Goal: Information Seeking & Learning: Learn about a topic

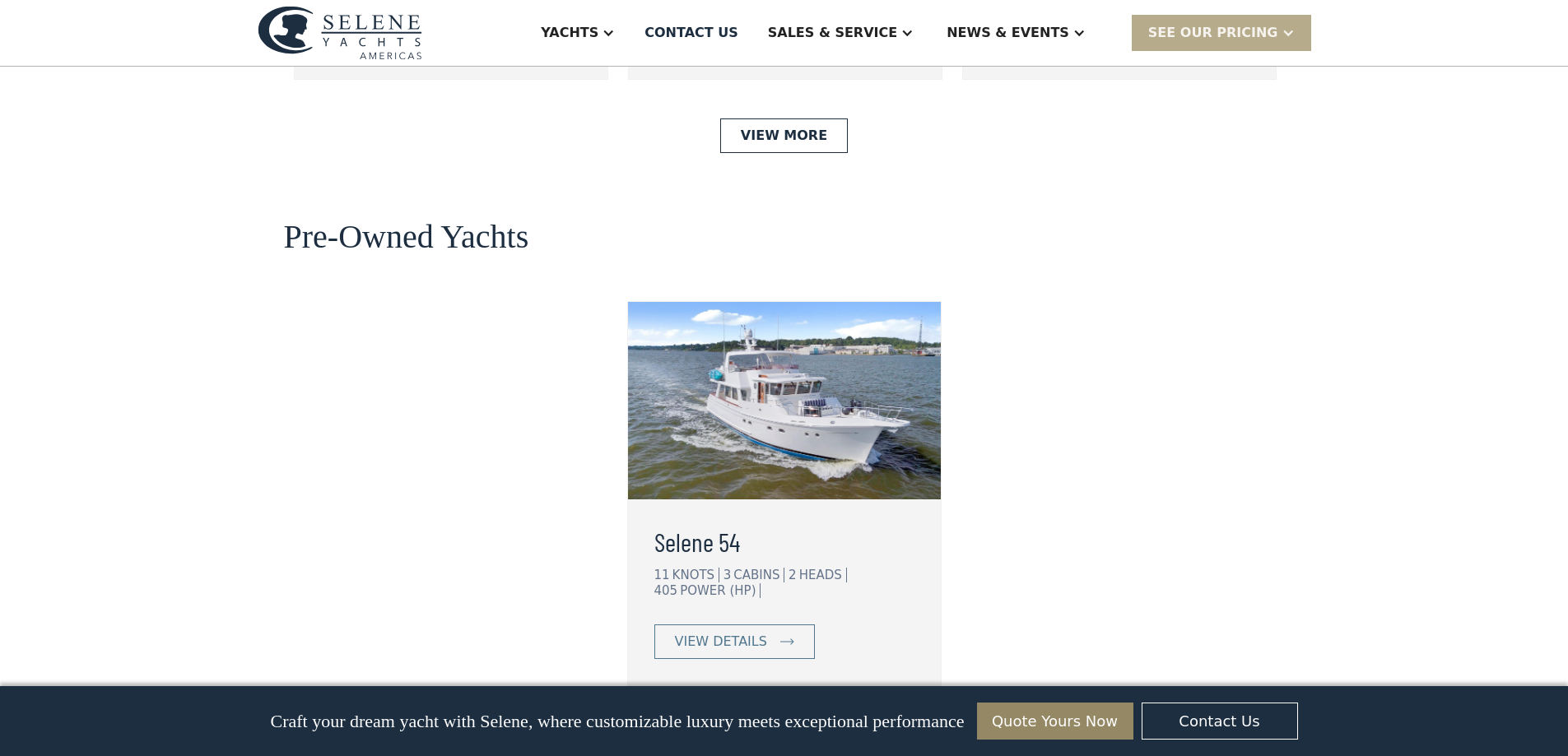
scroll to position [4031, 0]
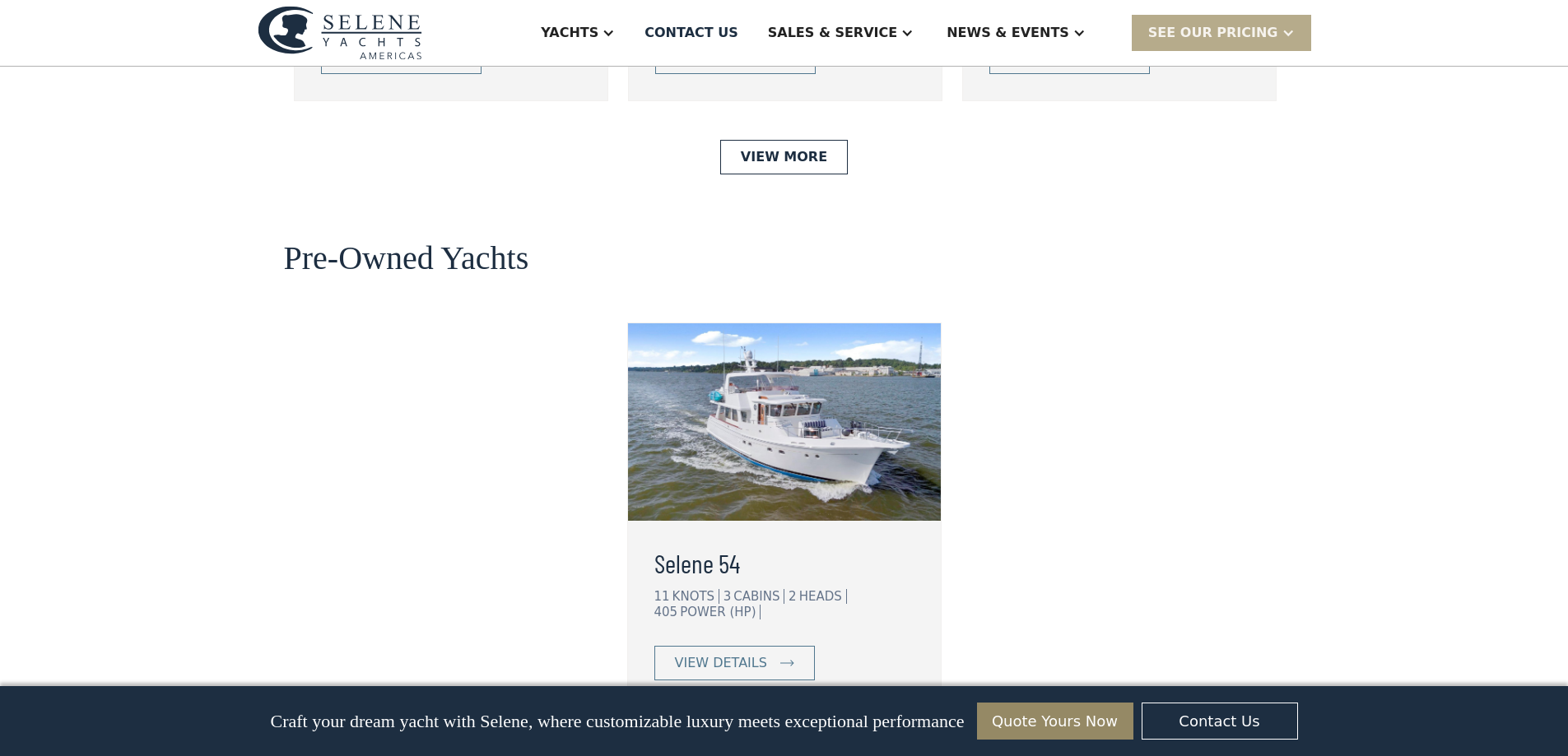
click at [808, 324] on img at bounding box center [784, 422] width 313 height 197
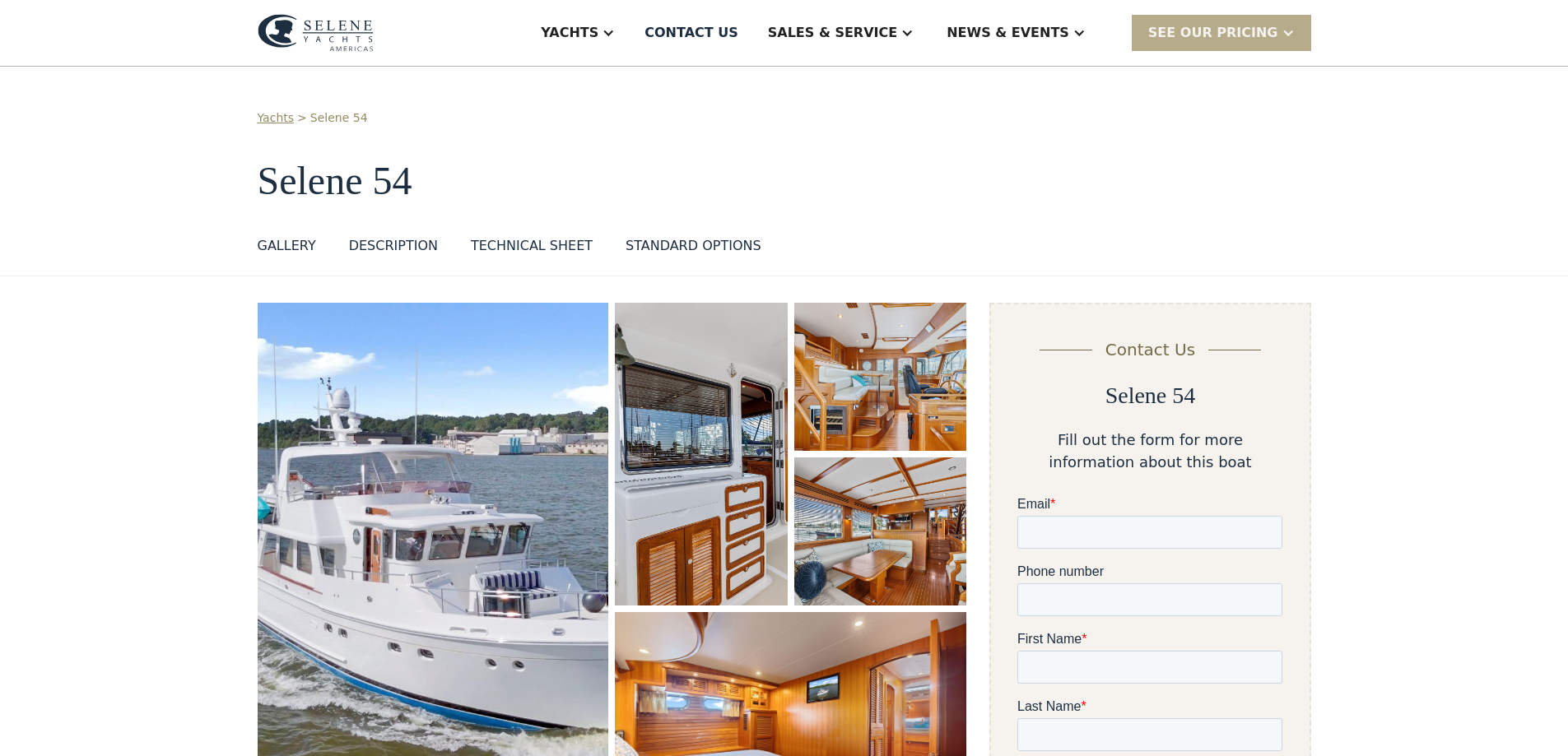
click at [693, 425] on img "open lightbox" at bounding box center [701, 454] width 172 height 303
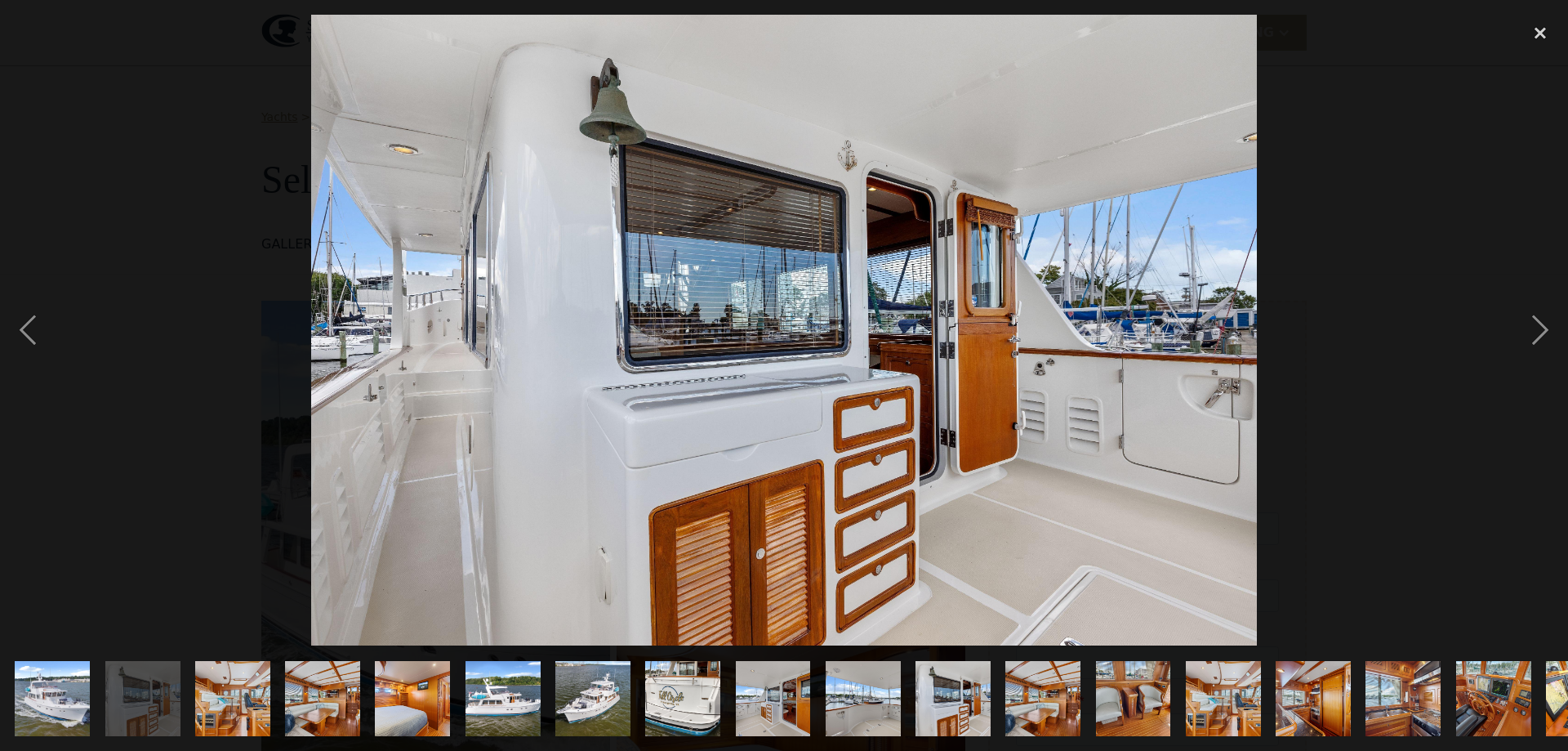
click at [1055, 340] on img at bounding box center [784, 329] width 946 height 631
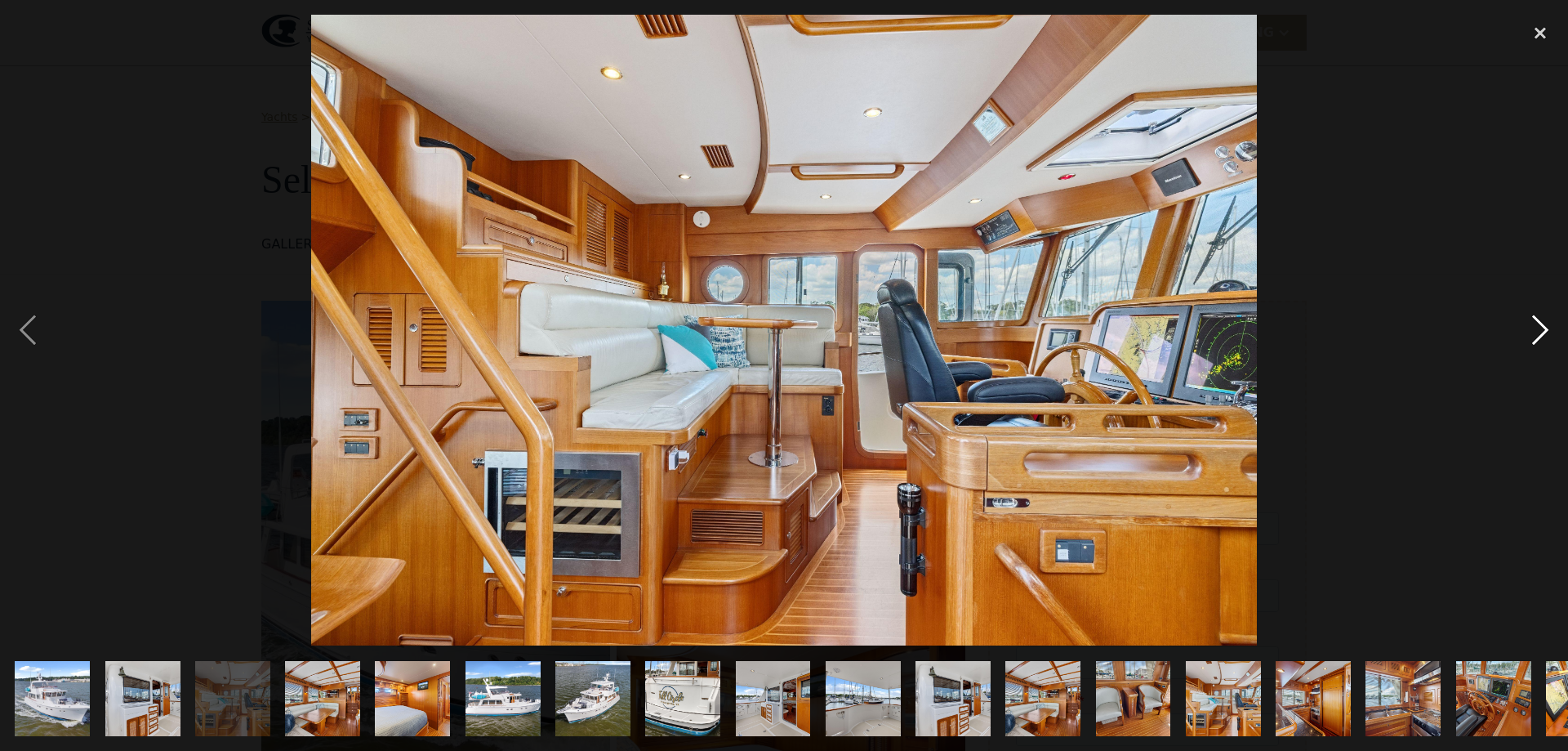
click at [1548, 321] on div "next image" at bounding box center [1540, 329] width 56 height 631
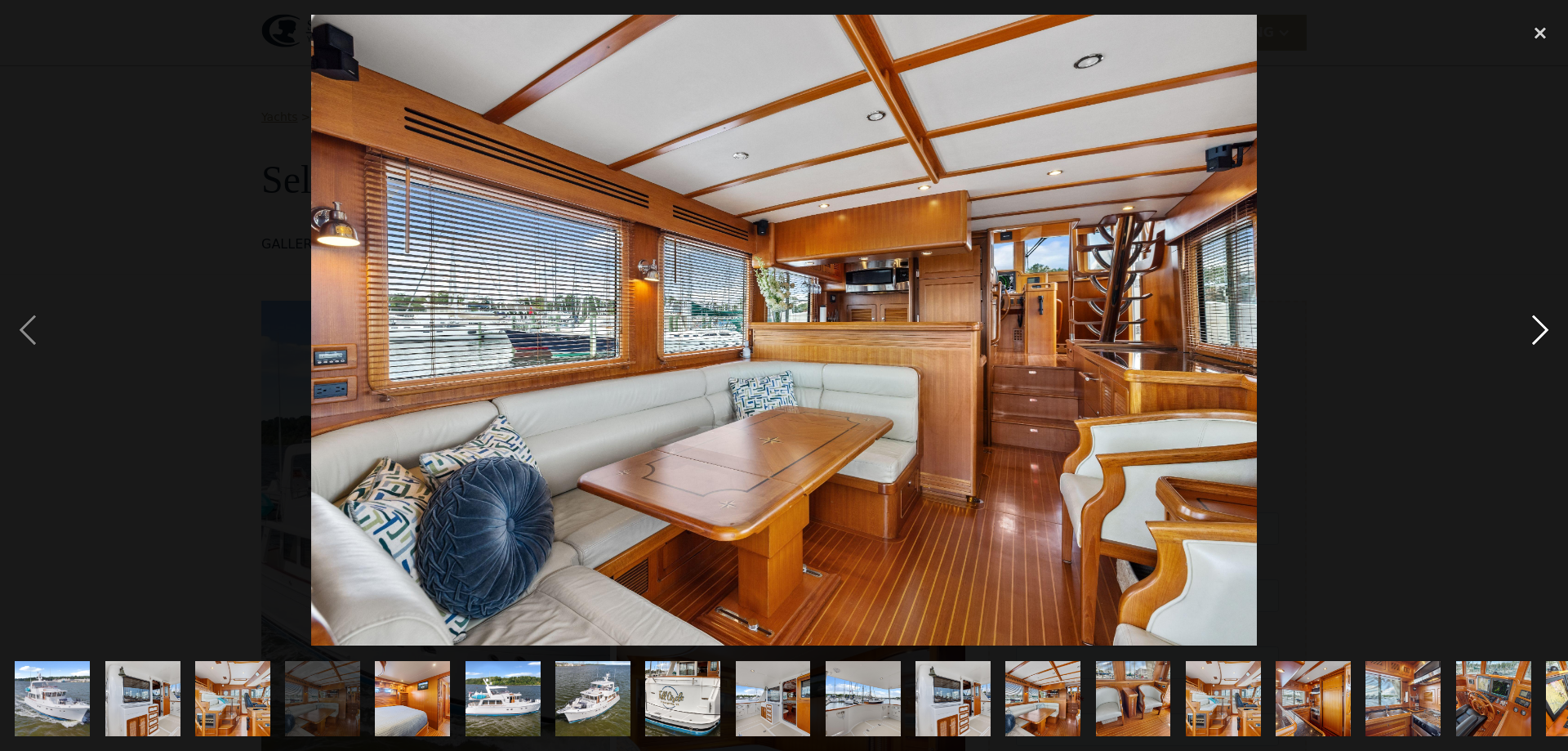
click at [1548, 321] on div "next image" at bounding box center [1540, 329] width 56 height 631
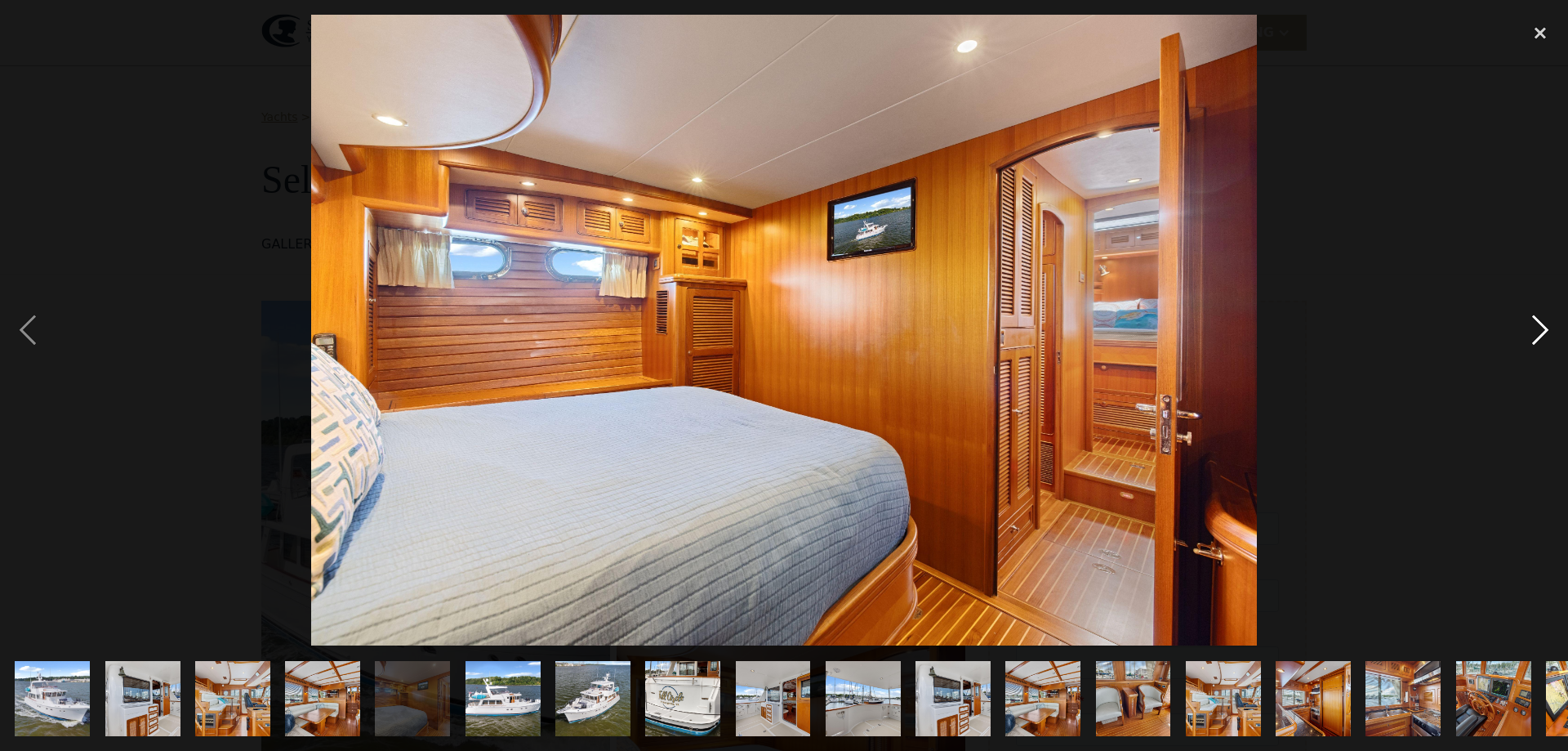
click at [1548, 321] on div "next image" at bounding box center [1540, 329] width 56 height 631
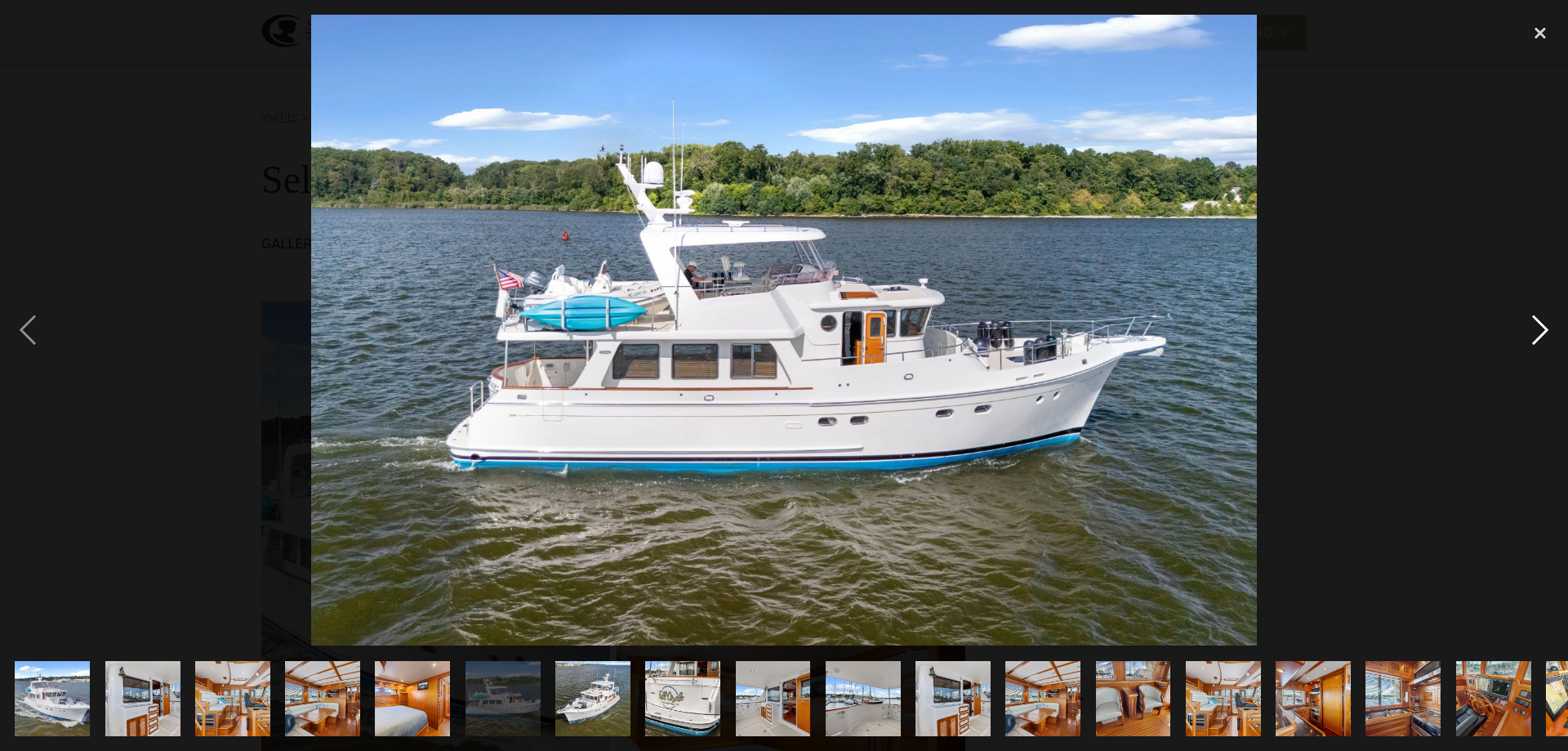
click at [1548, 321] on div "next image" at bounding box center [1540, 329] width 56 height 631
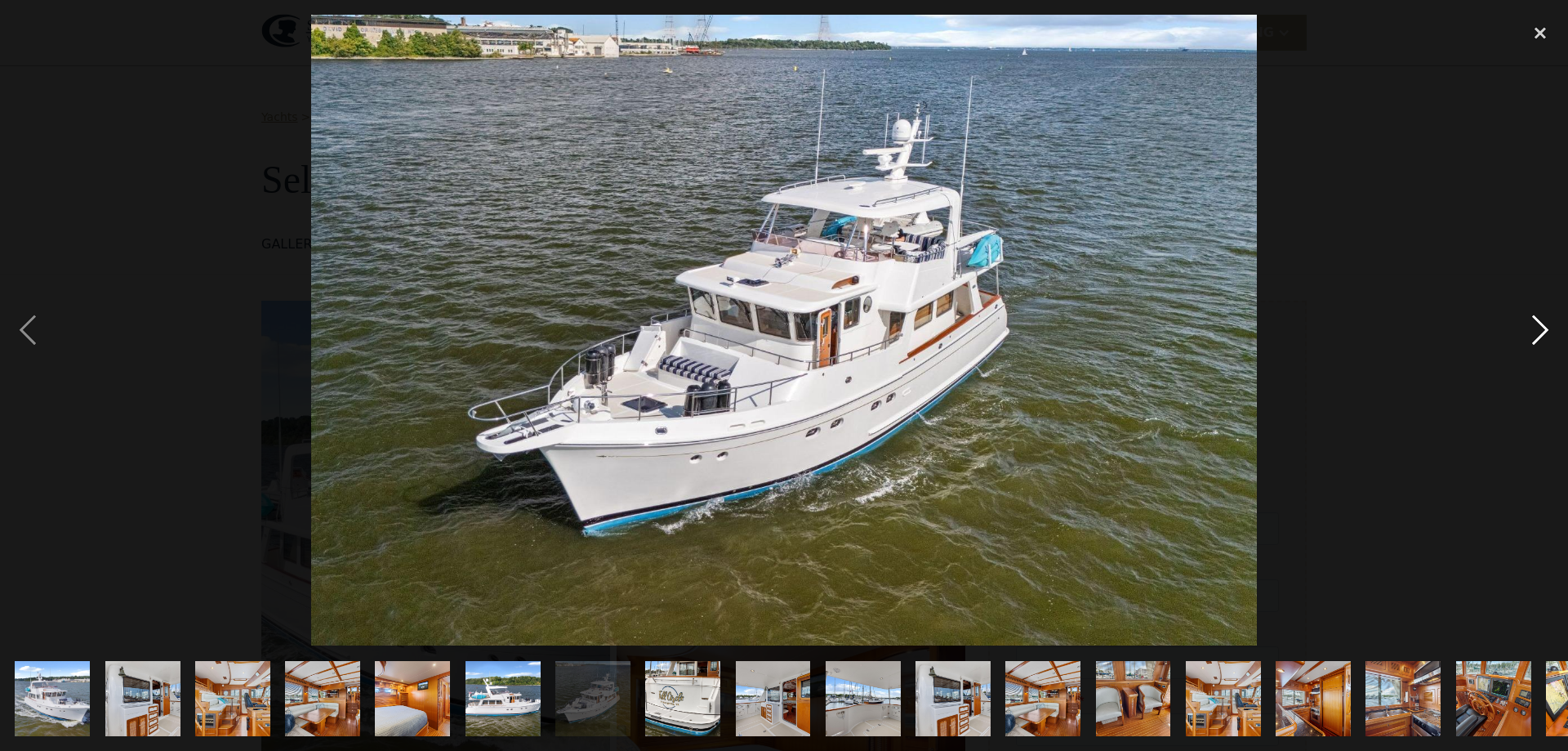
click at [1548, 321] on div "next image" at bounding box center [1540, 329] width 56 height 631
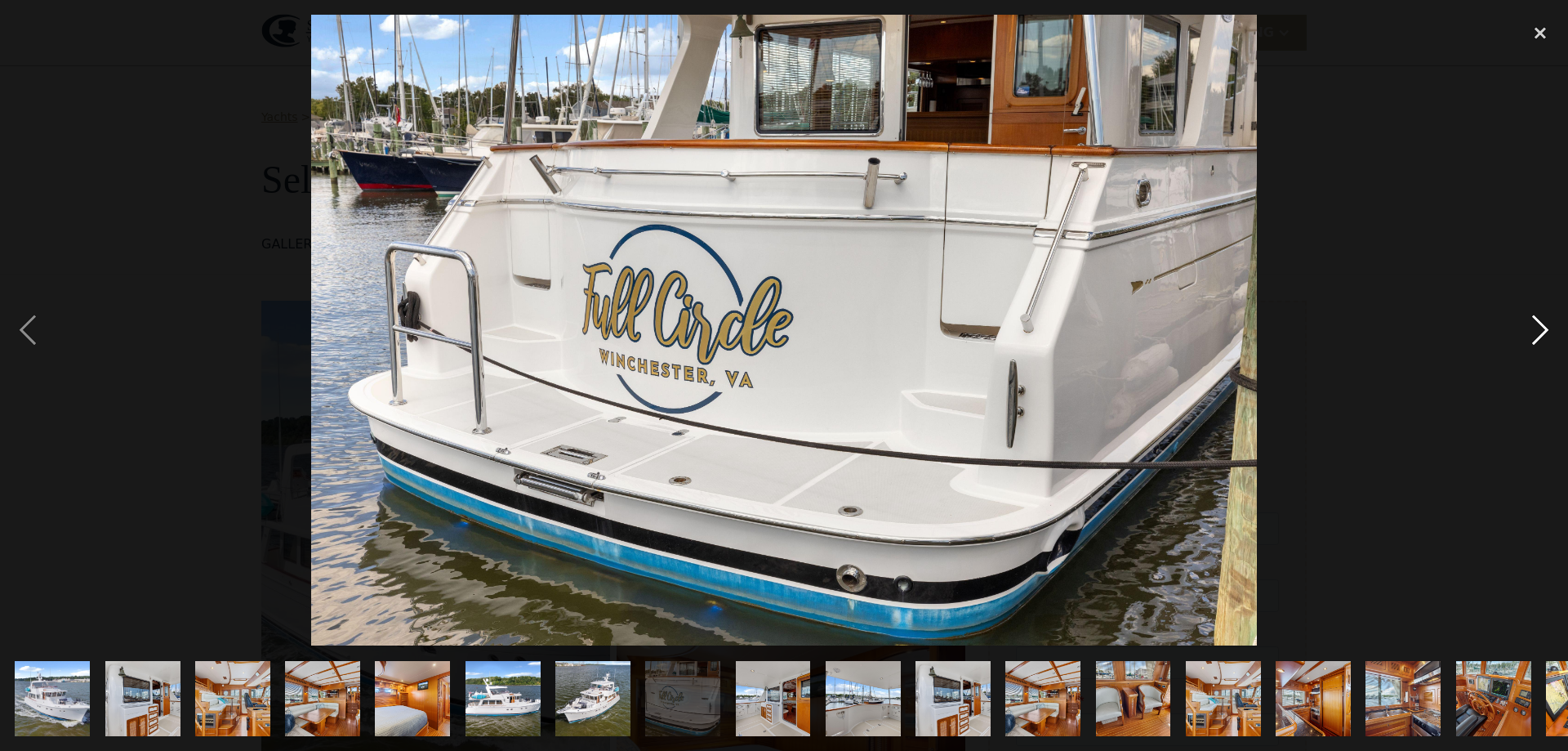
click at [1548, 321] on div "next image" at bounding box center [1540, 329] width 56 height 631
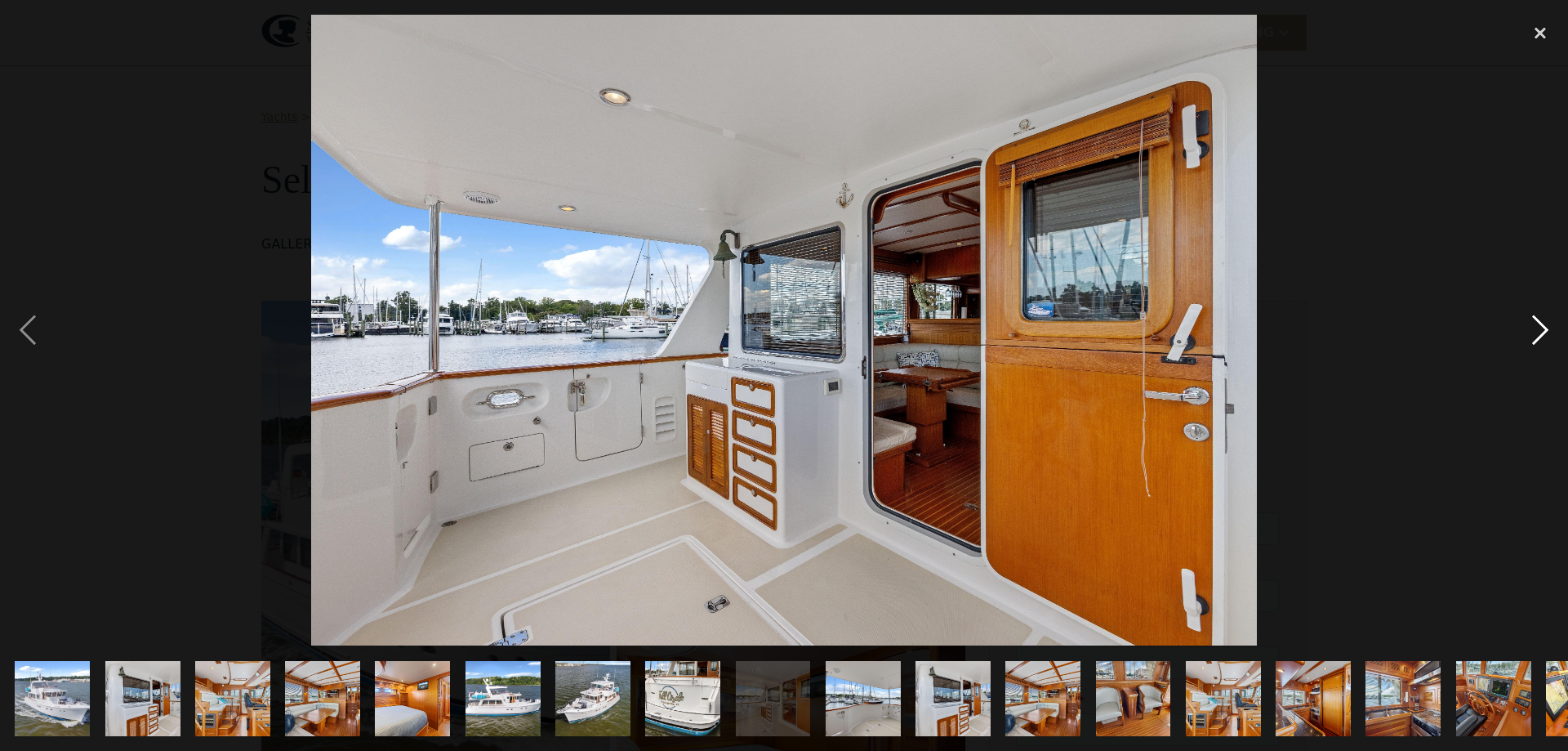
click at [1548, 321] on div "next image" at bounding box center [1540, 329] width 56 height 631
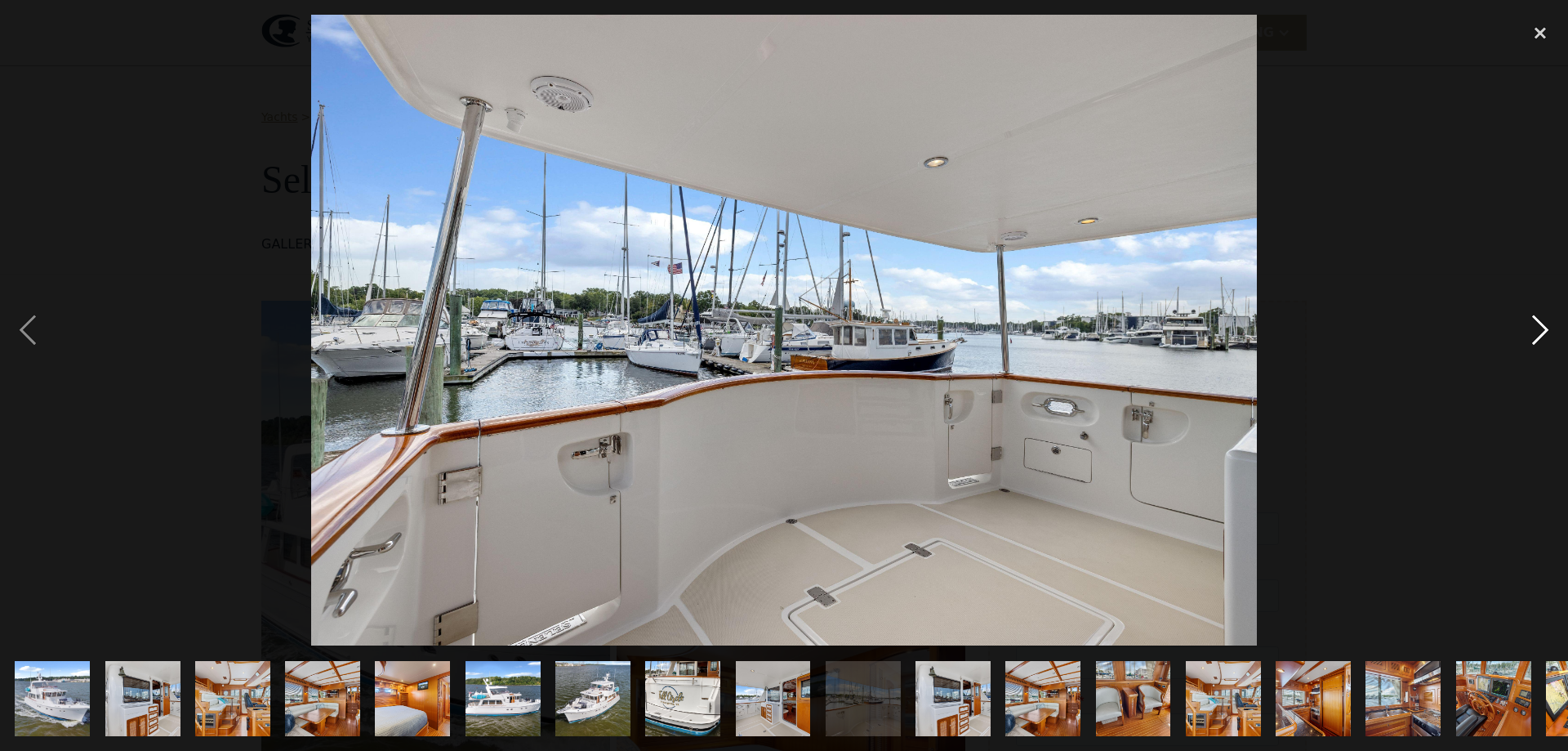
click at [1548, 321] on div "next image" at bounding box center [1540, 329] width 56 height 631
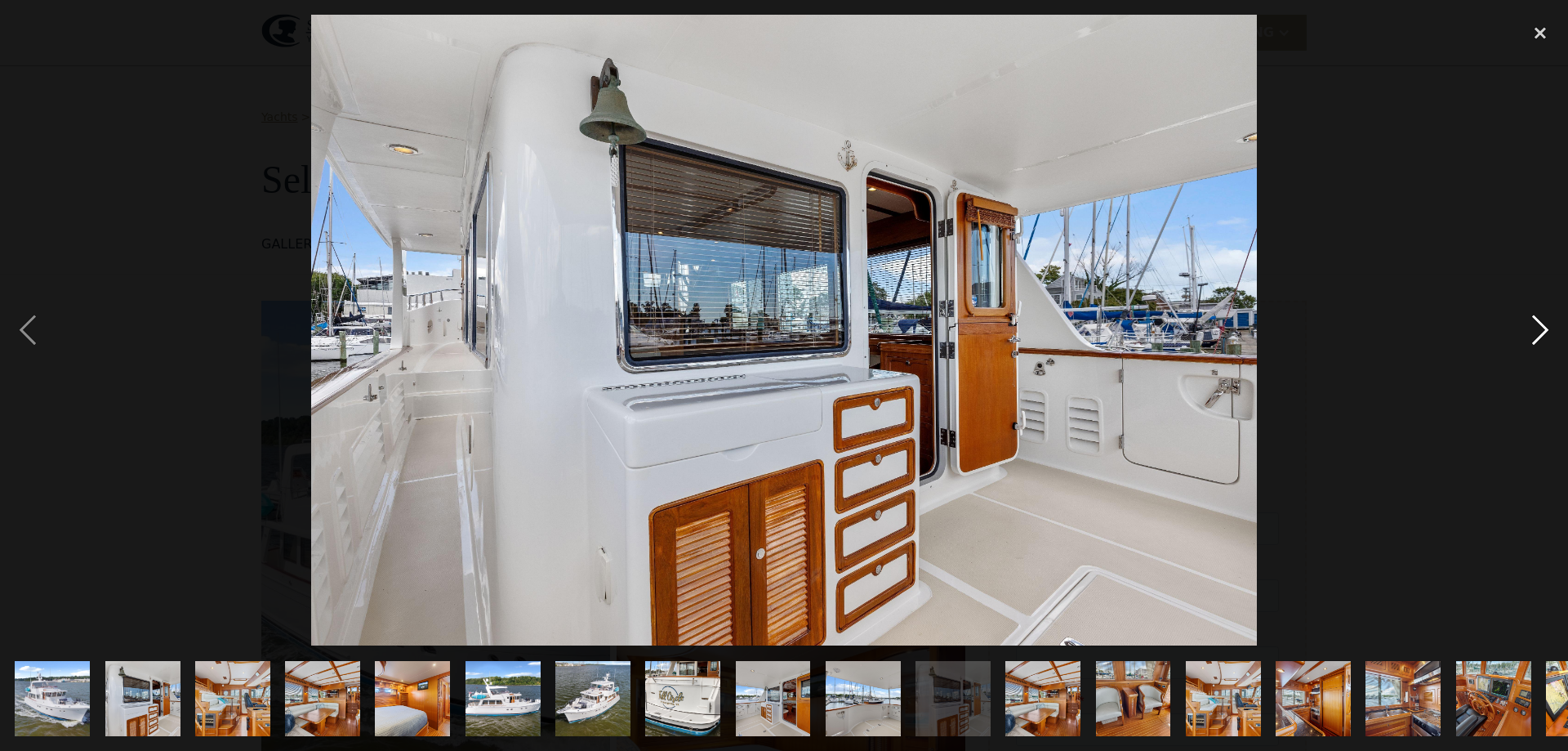
click at [1548, 321] on div "next image" at bounding box center [1540, 329] width 56 height 631
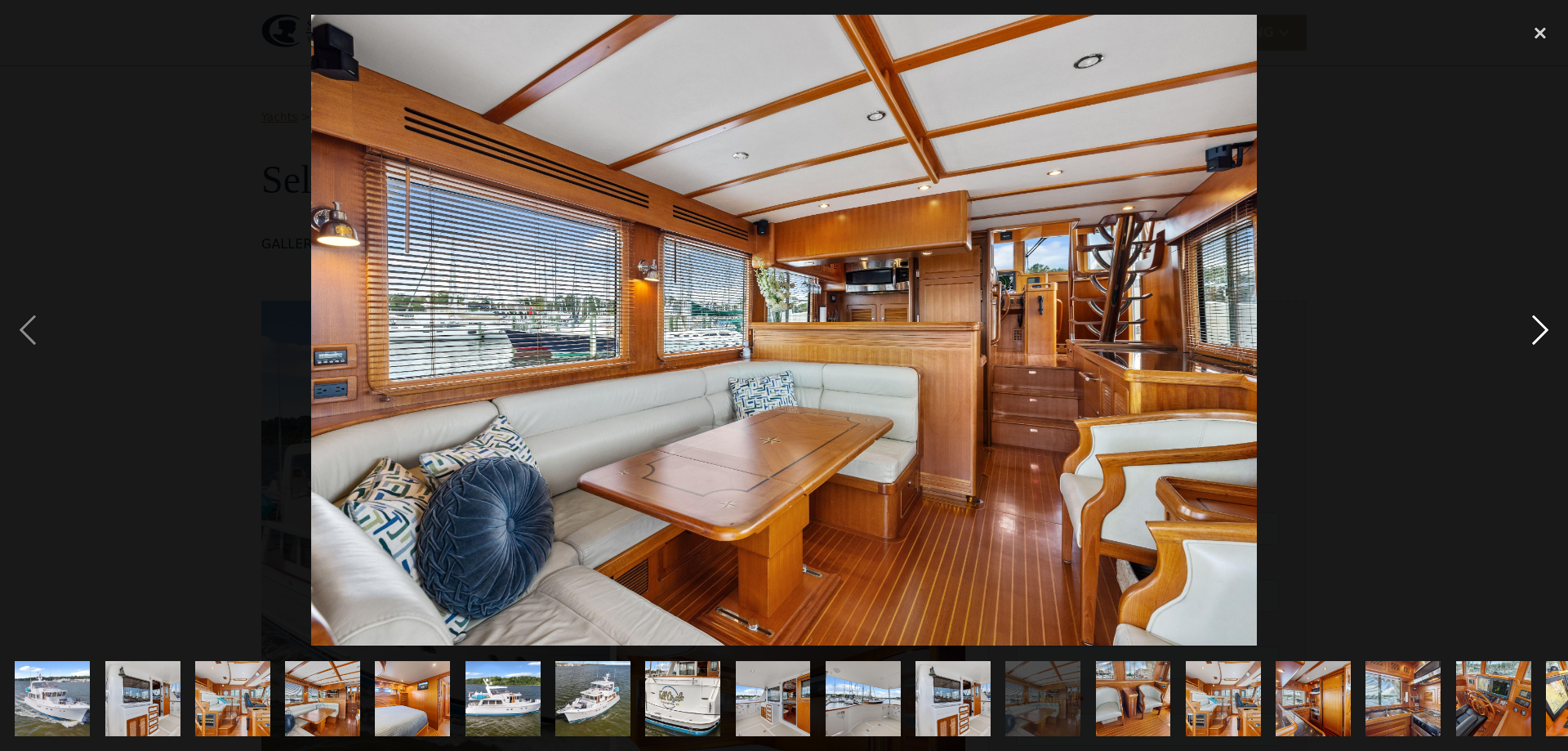
click at [1548, 321] on div "next image" at bounding box center [1540, 329] width 56 height 631
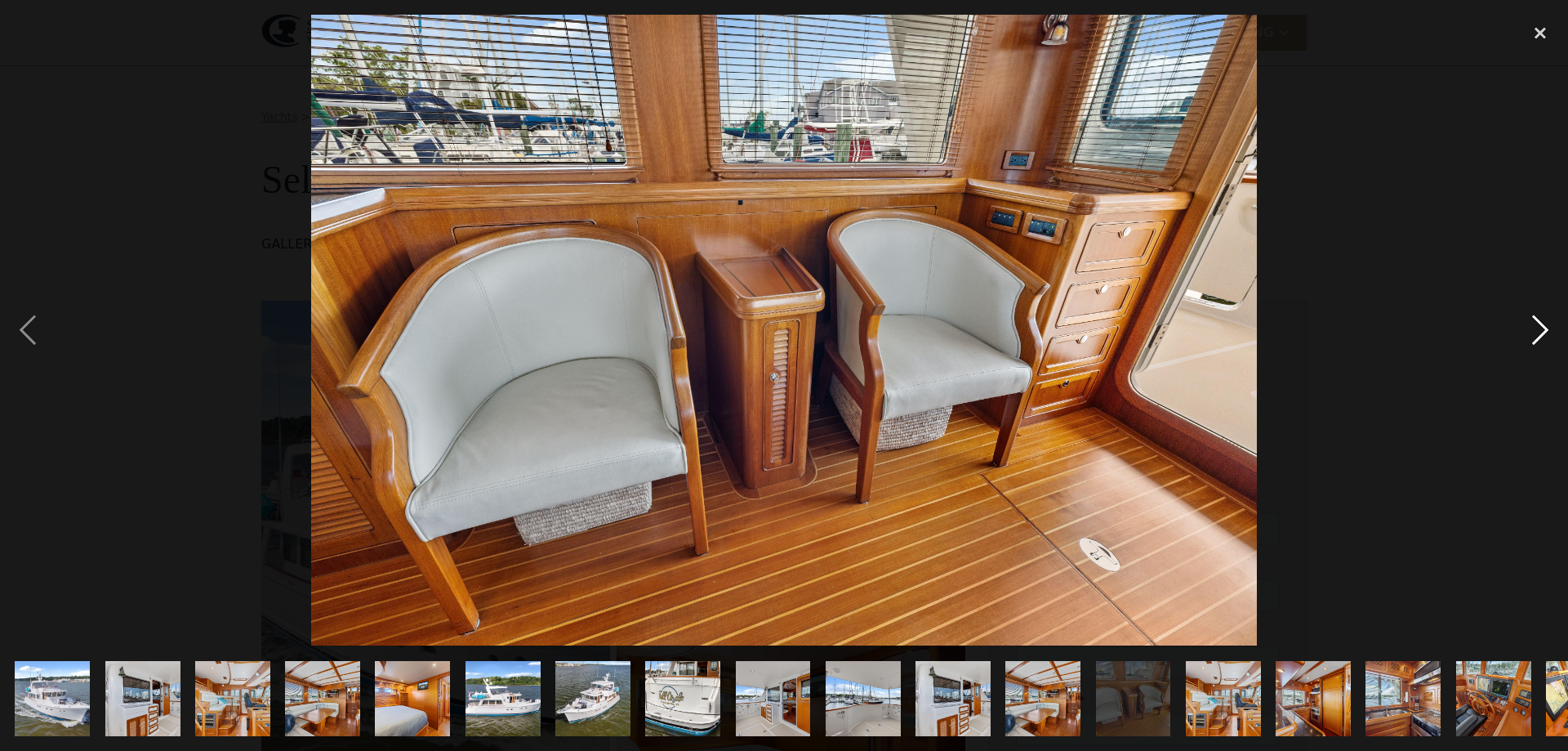
click at [1548, 321] on div "next image" at bounding box center [1540, 329] width 56 height 631
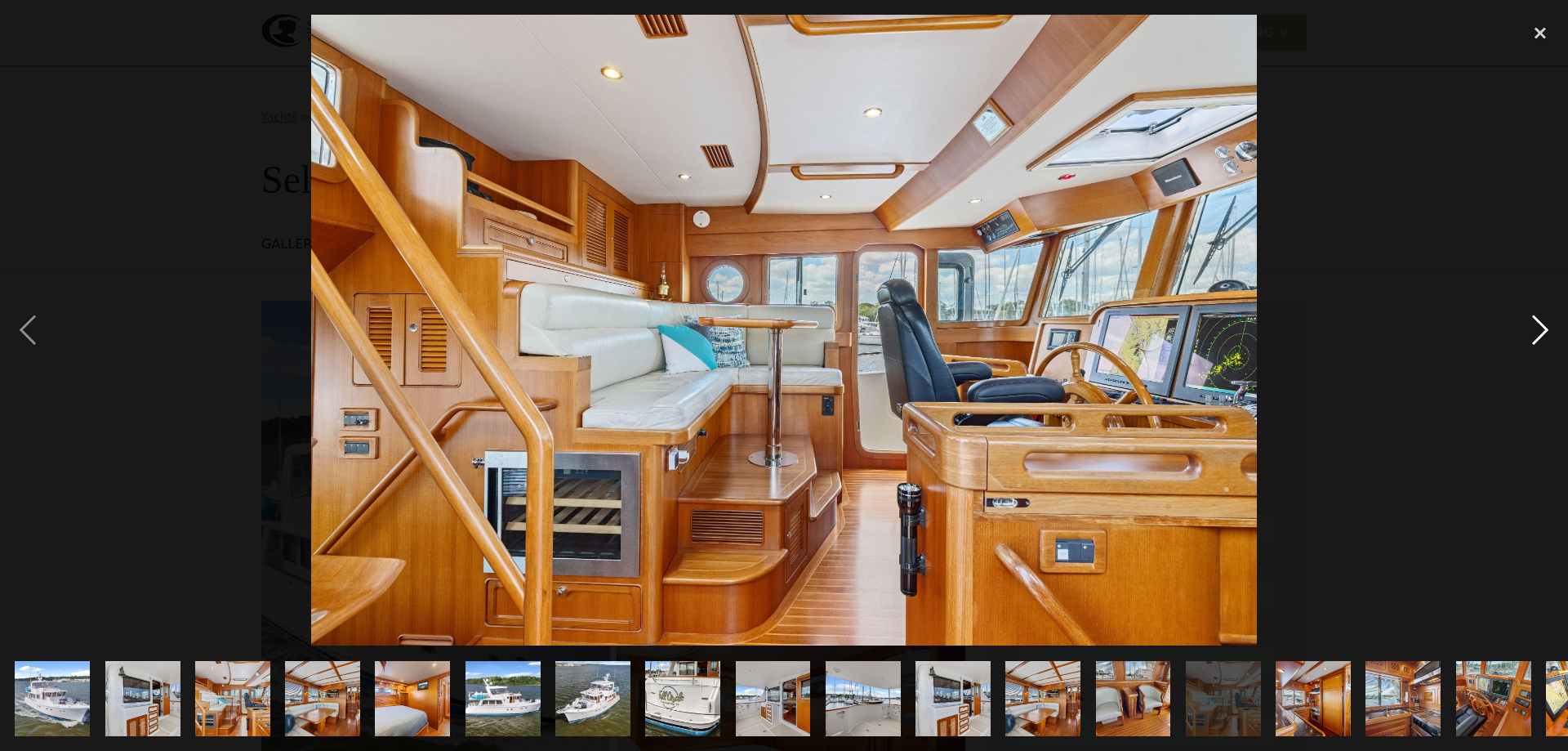
click at [1548, 321] on div "next image" at bounding box center [1540, 329] width 56 height 631
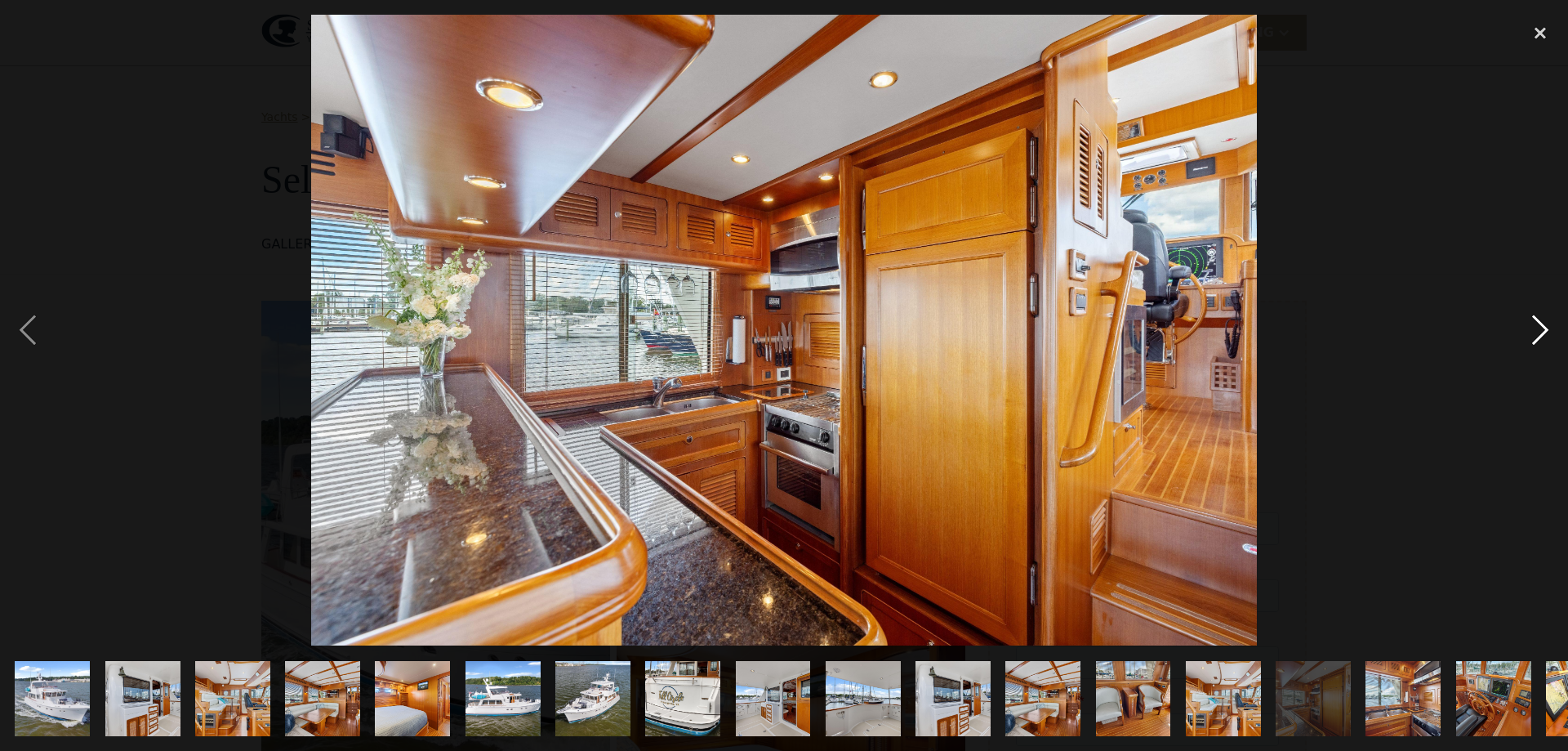
click at [1548, 321] on div "next image" at bounding box center [1540, 329] width 56 height 631
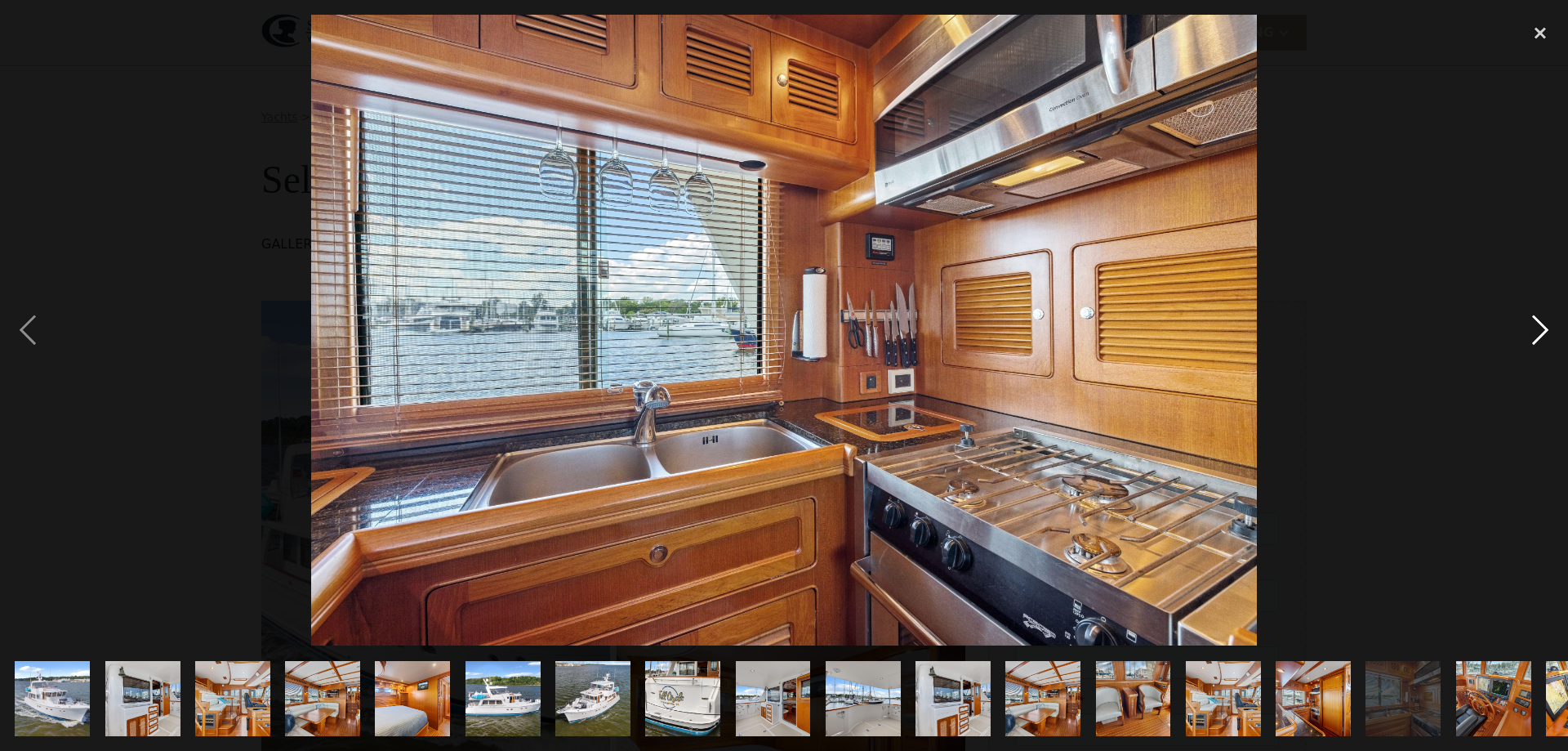
click at [1548, 321] on div "next image" at bounding box center [1540, 329] width 56 height 631
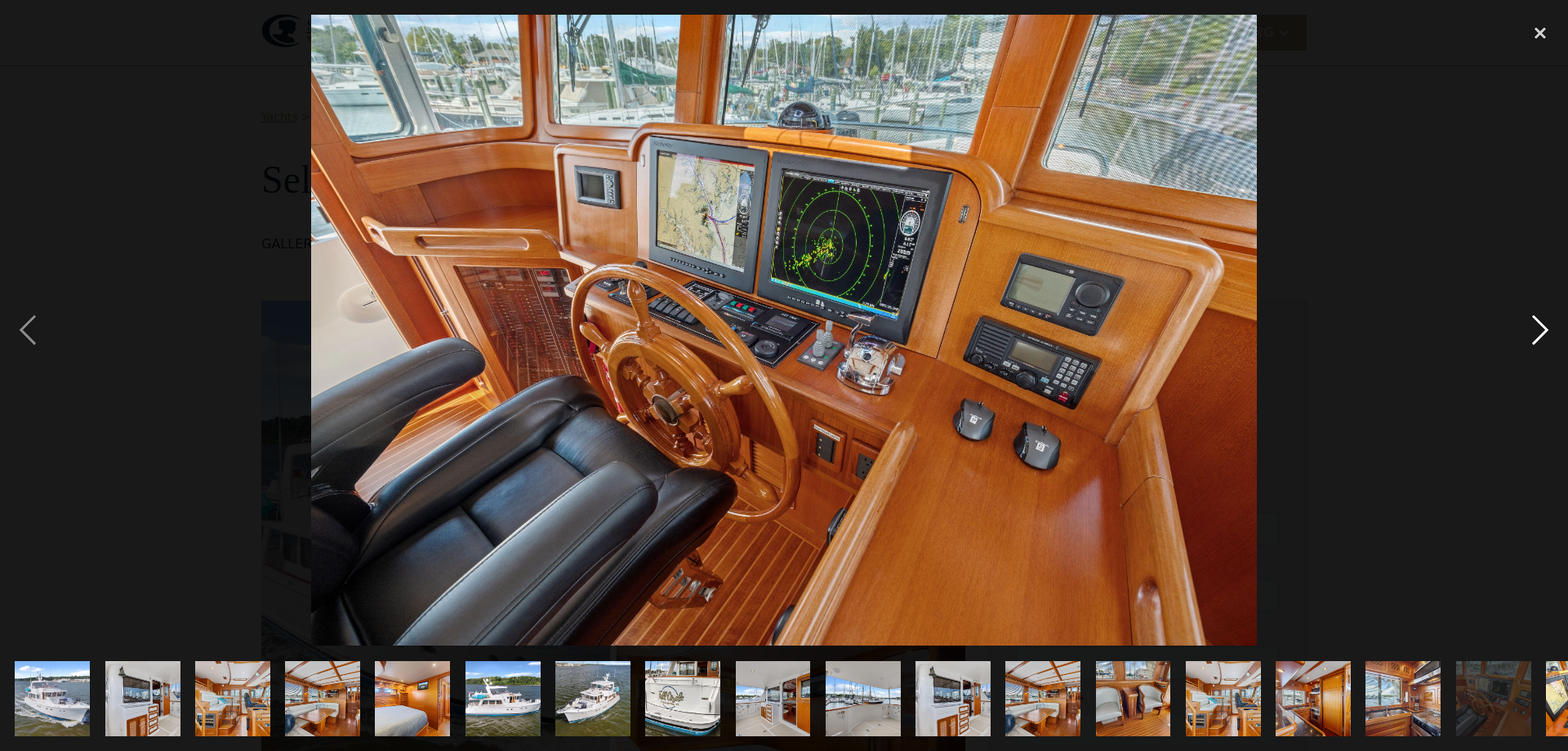
click at [1548, 321] on div "next image" at bounding box center [1540, 329] width 56 height 631
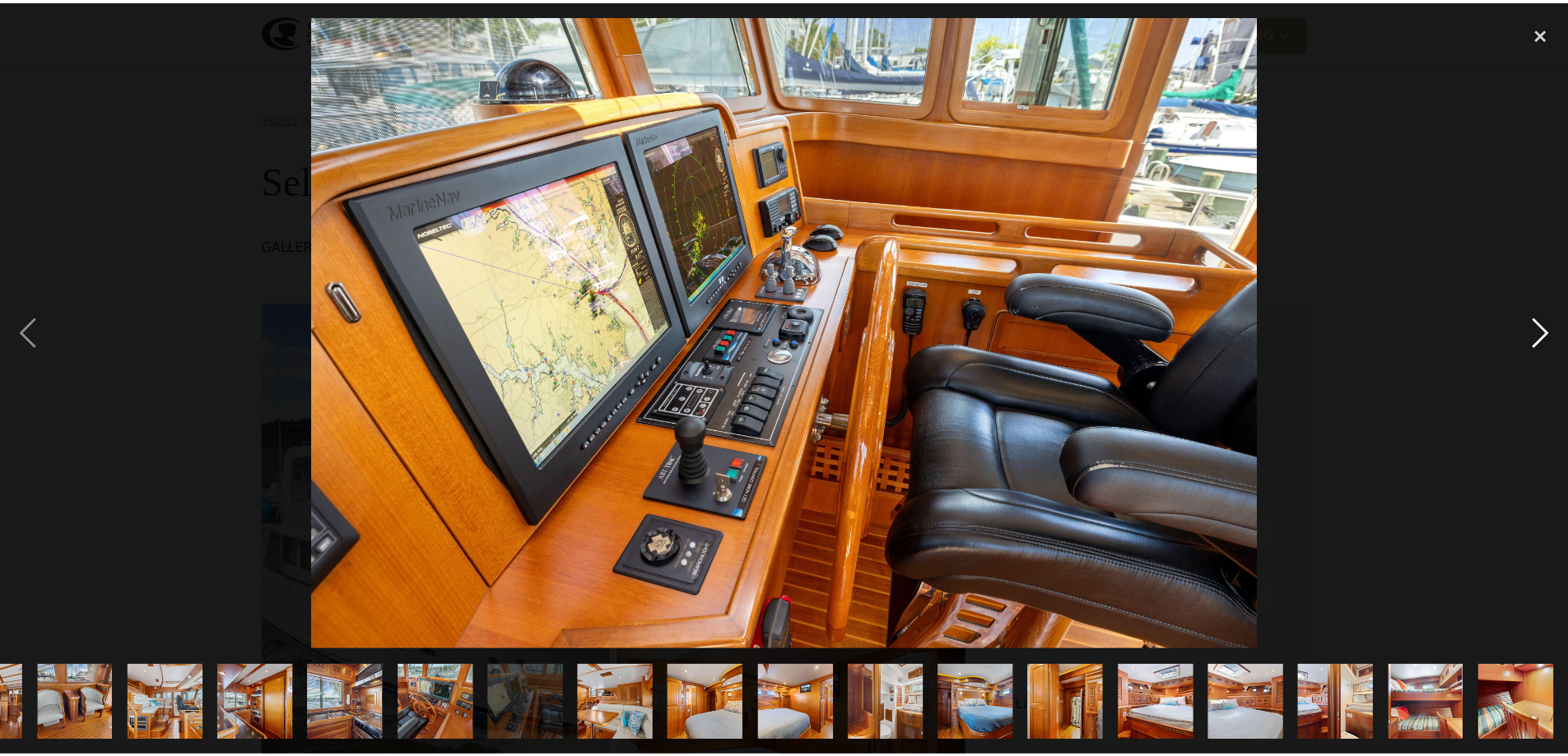
scroll to position [0, 1067]
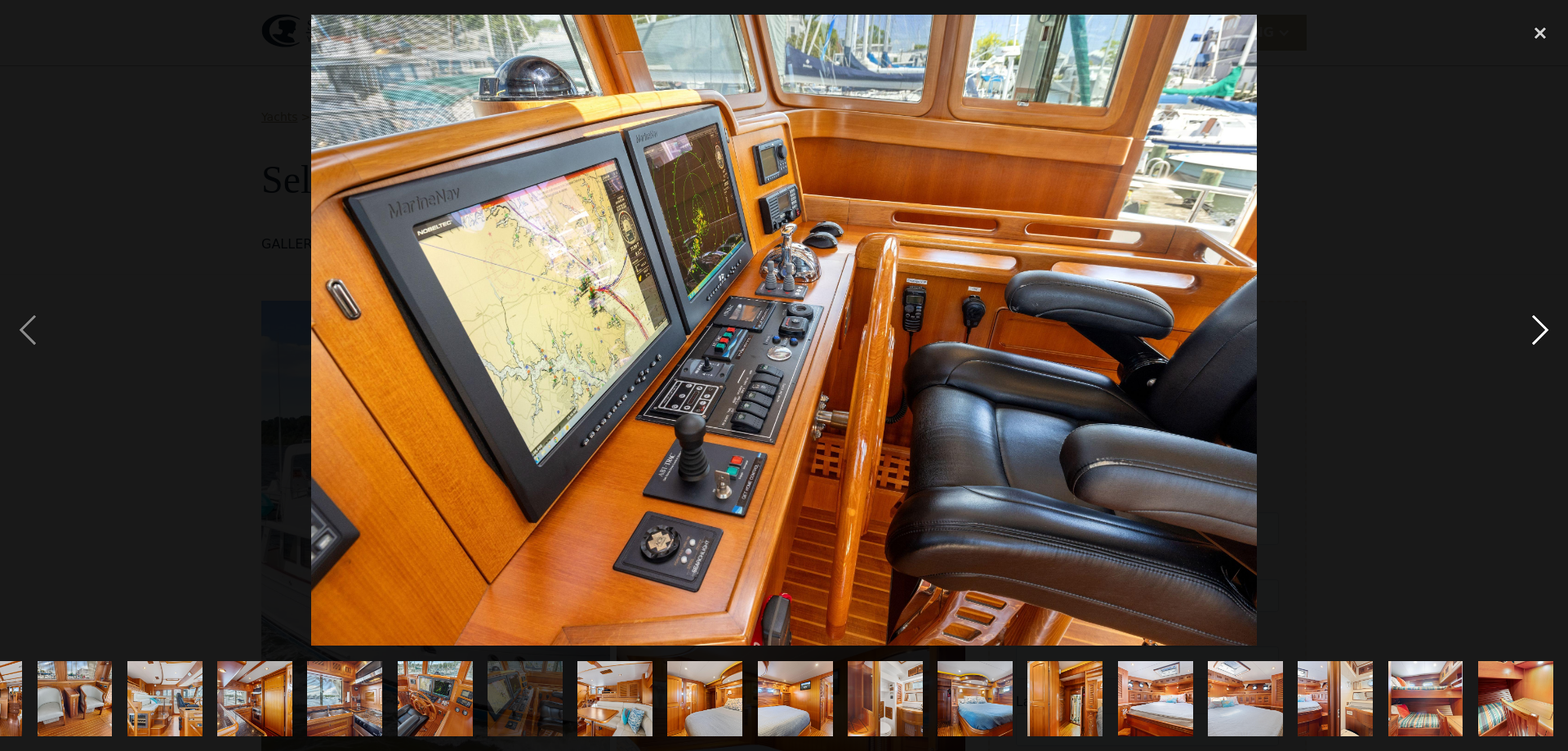
click at [1548, 321] on div "next image" at bounding box center [1540, 329] width 56 height 631
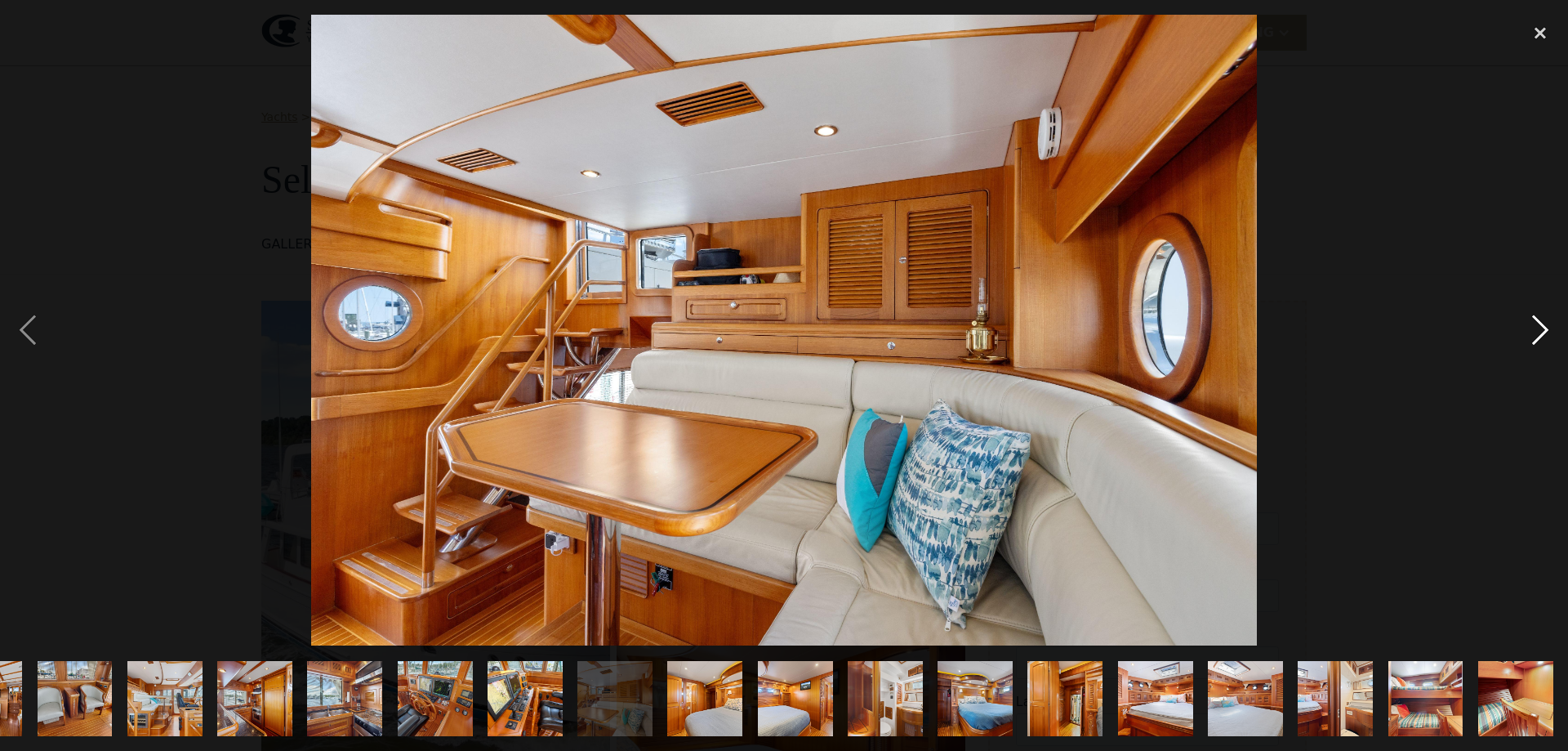
click at [1548, 321] on div "next image" at bounding box center [1540, 329] width 56 height 631
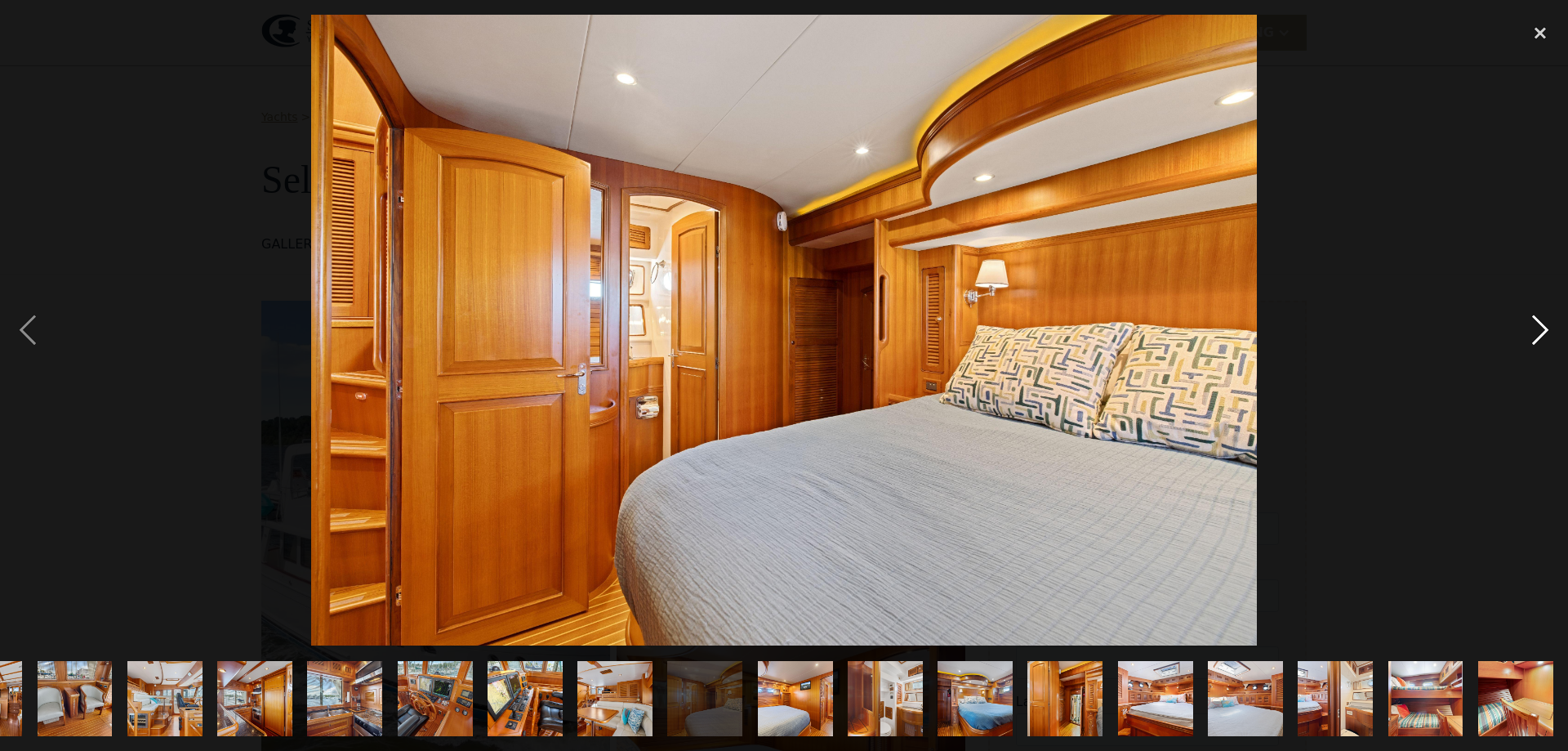
click at [1548, 321] on div "next image" at bounding box center [1540, 329] width 56 height 631
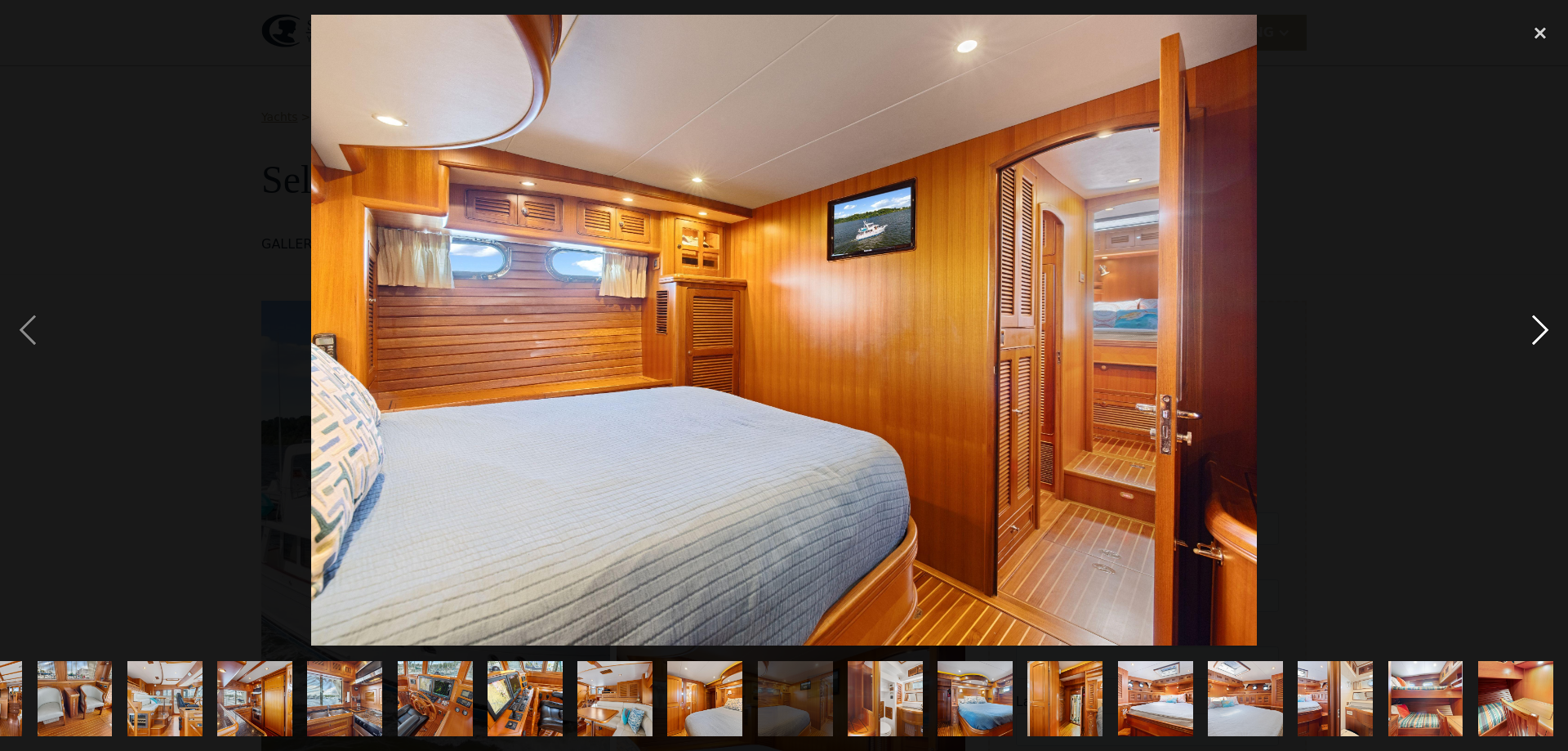
click at [1548, 321] on div "next image" at bounding box center [1540, 329] width 56 height 631
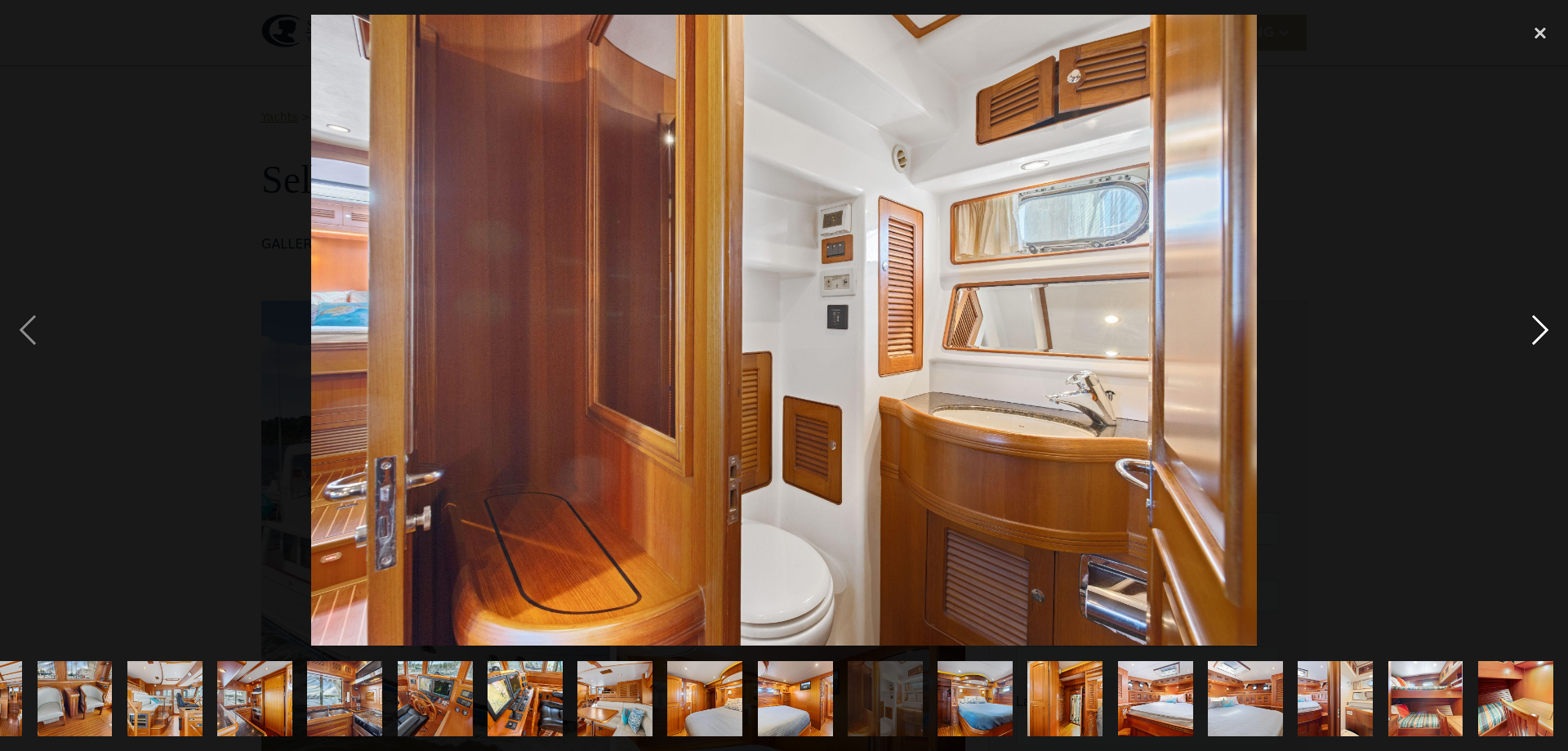
click at [1548, 321] on div "next image" at bounding box center [1540, 329] width 56 height 631
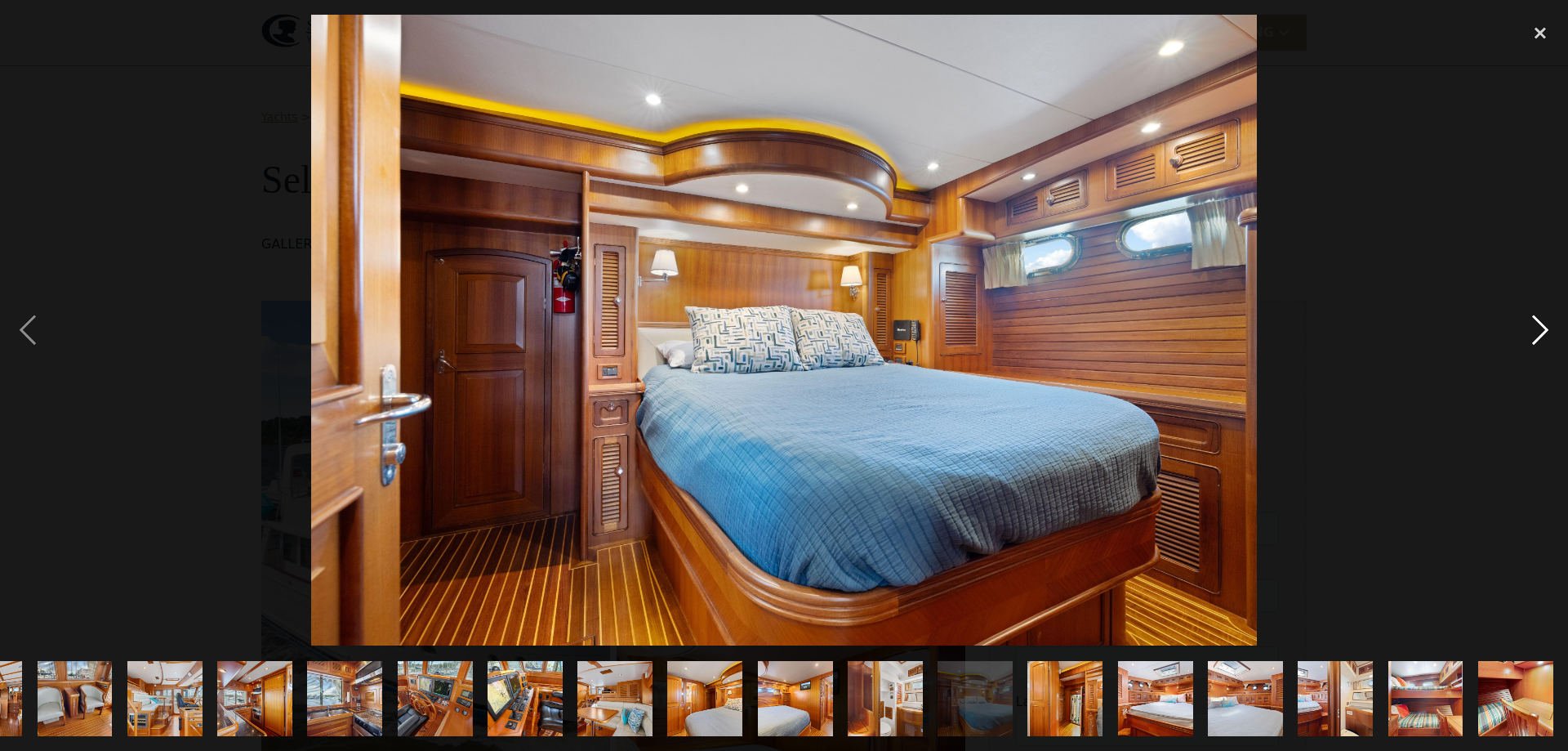
click at [1548, 321] on div "next image" at bounding box center [1540, 329] width 56 height 631
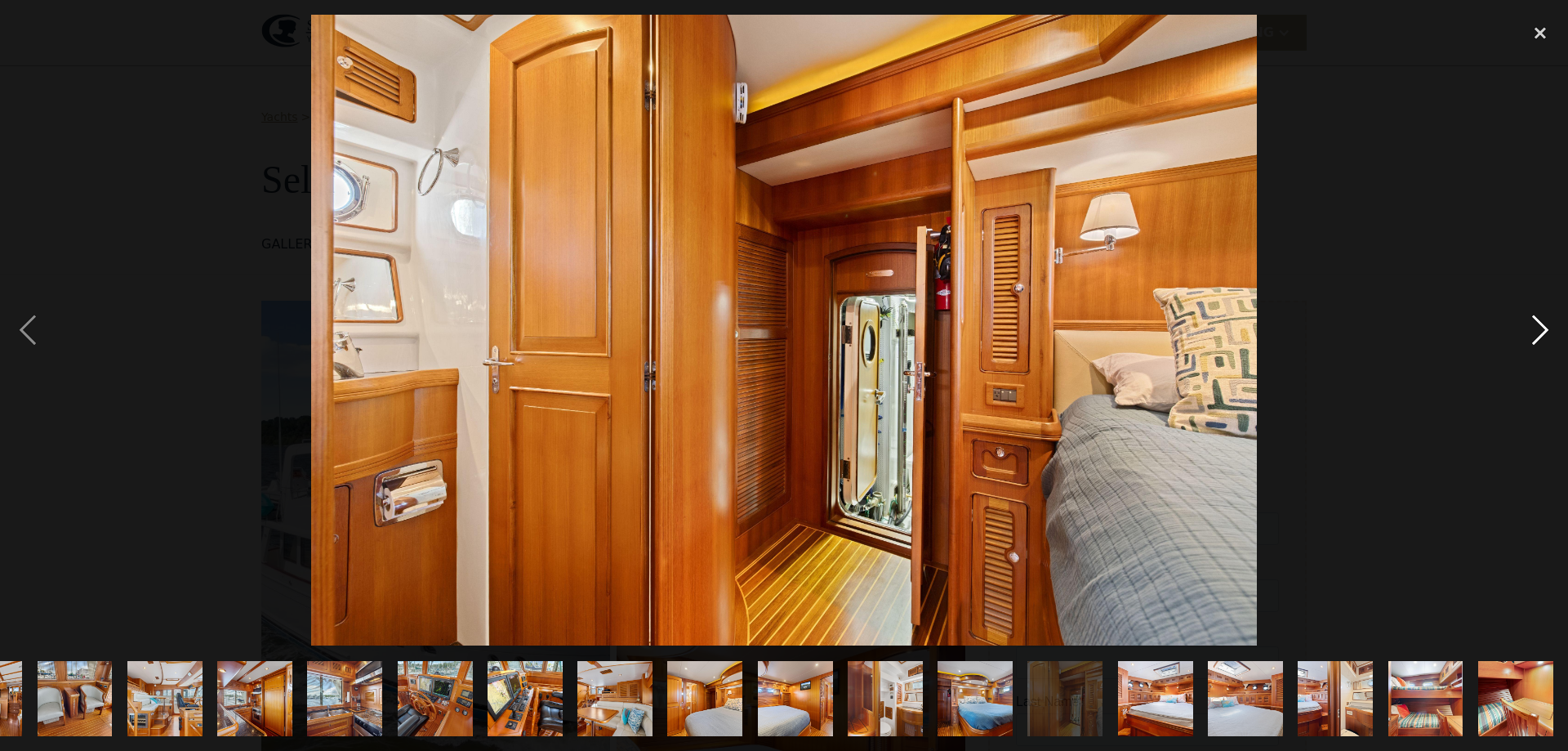
click at [1548, 321] on div "next image" at bounding box center [1540, 329] width 56 height 631
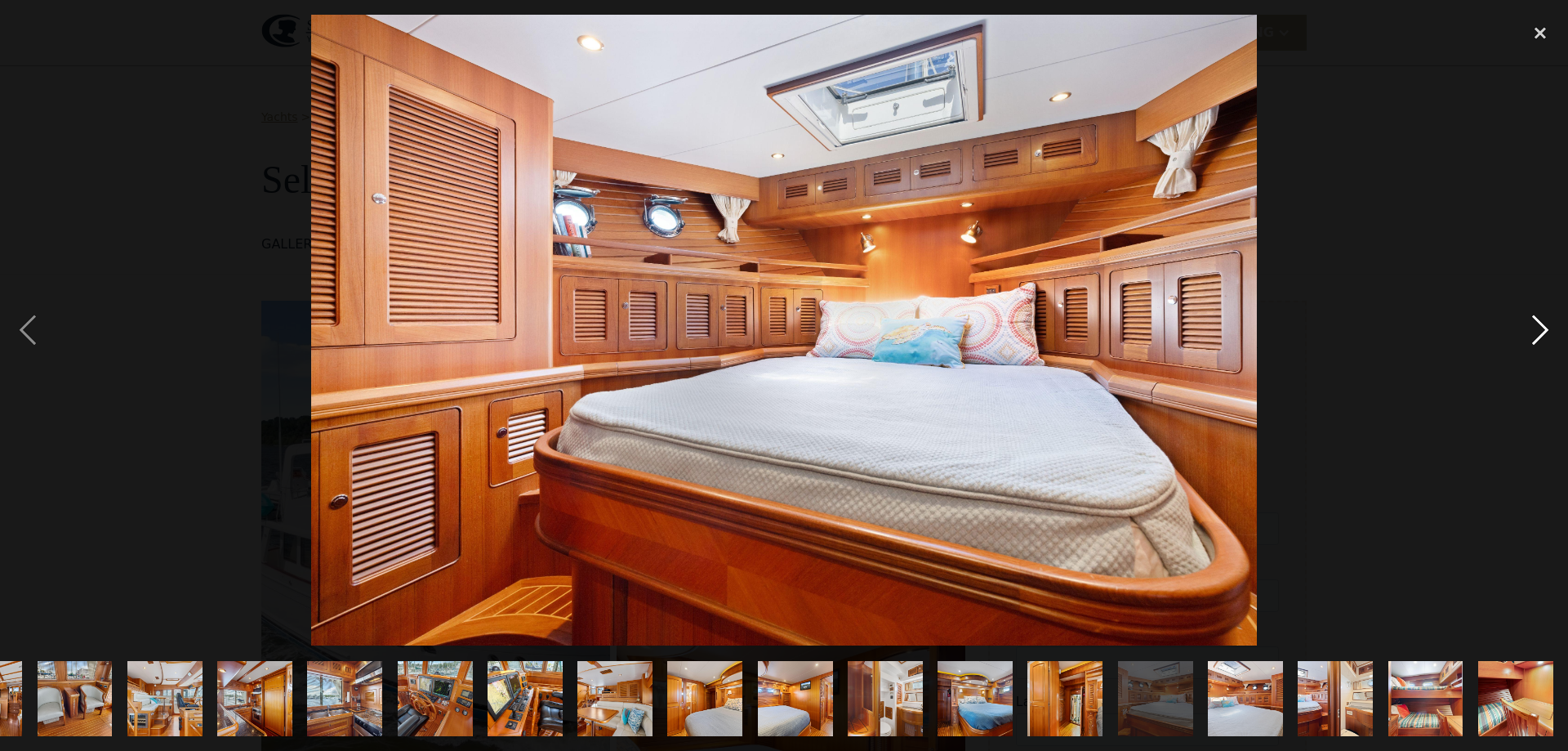
click at [1548, 321] on div "next image" at bounding box center [1540, 329] width 56 height 631
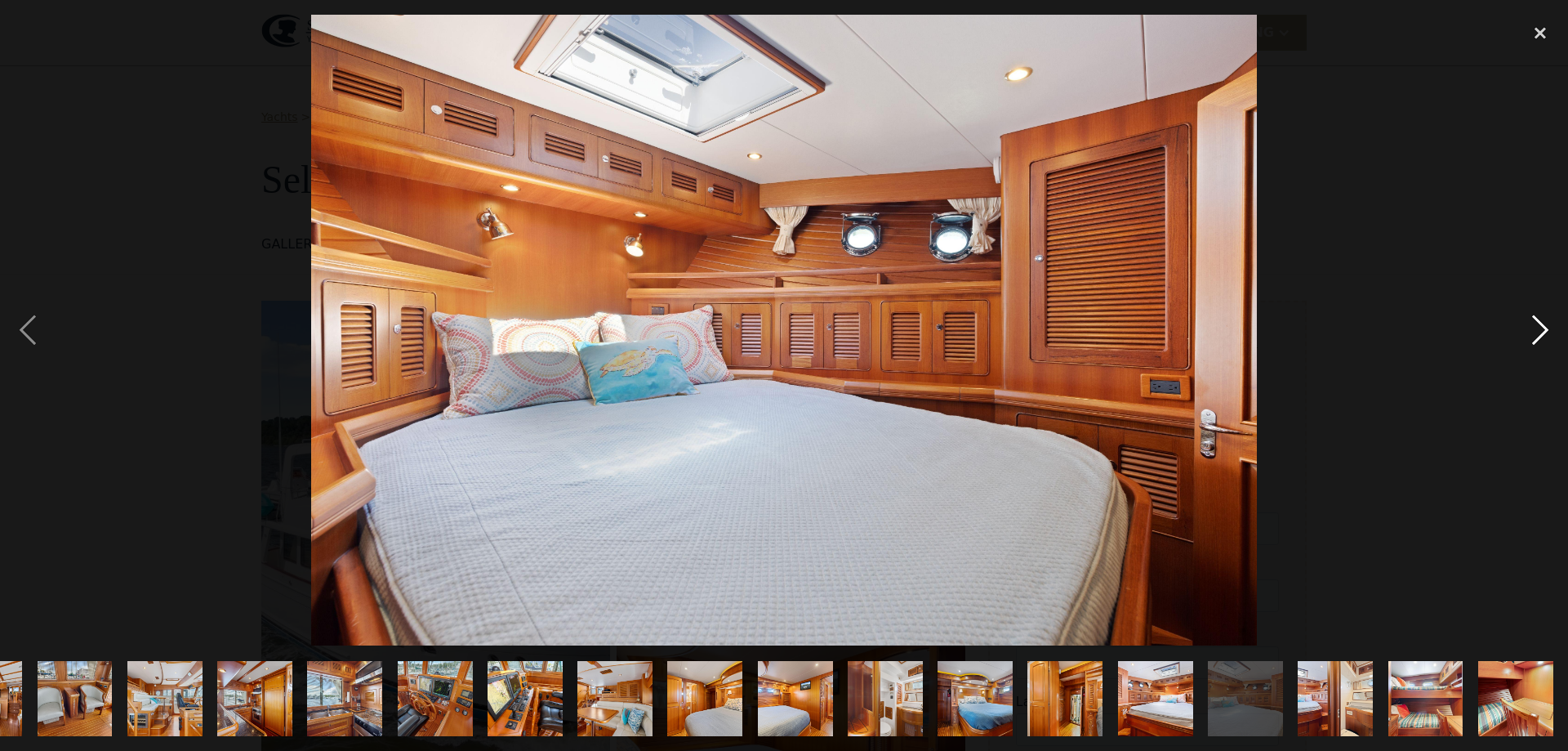
click at [1548, 321] on div "next image" at bounding box center [1540, 329] width 56 height 631
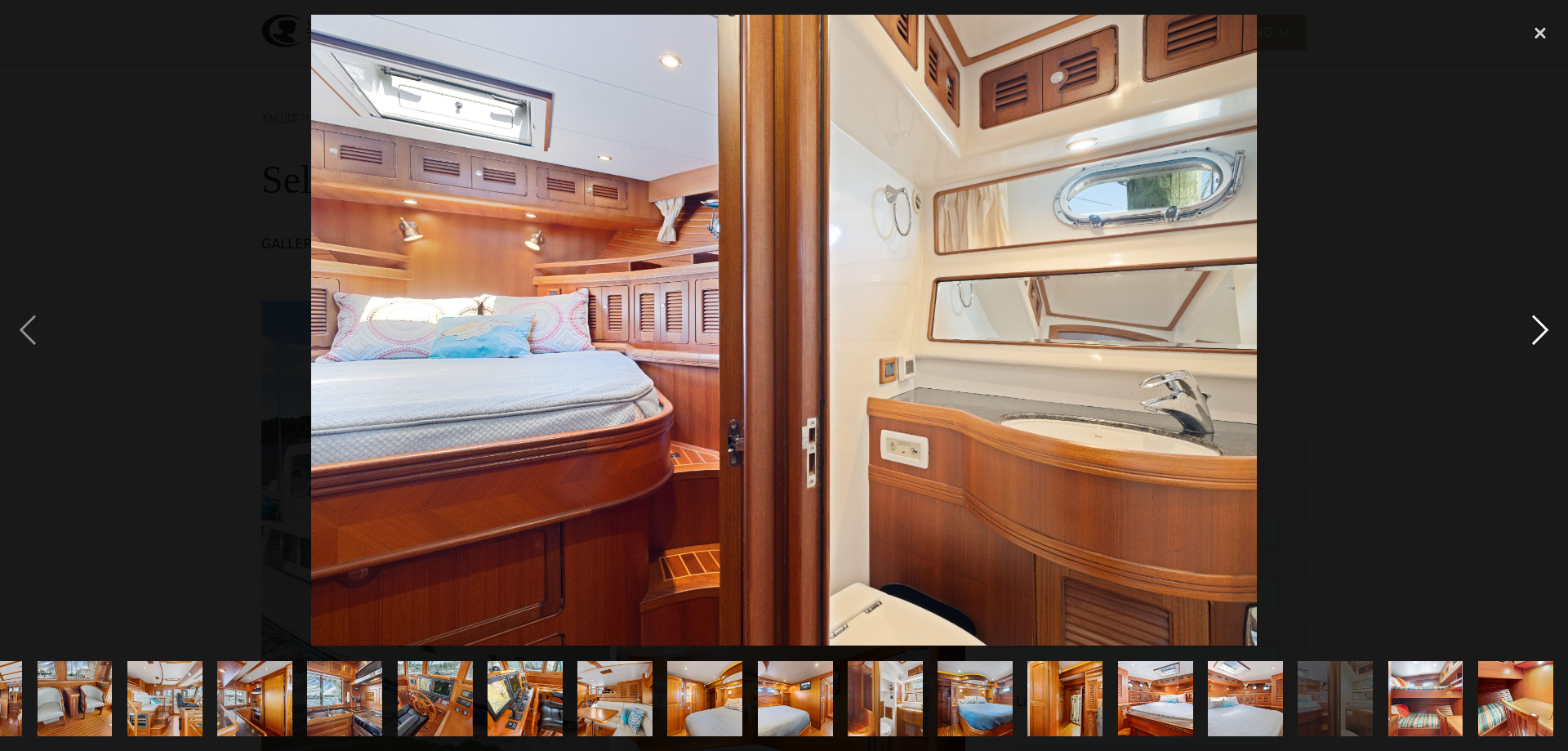
click at [1548, 321] on div "next image" at bounding box center [1540, 329] width 56 height 631
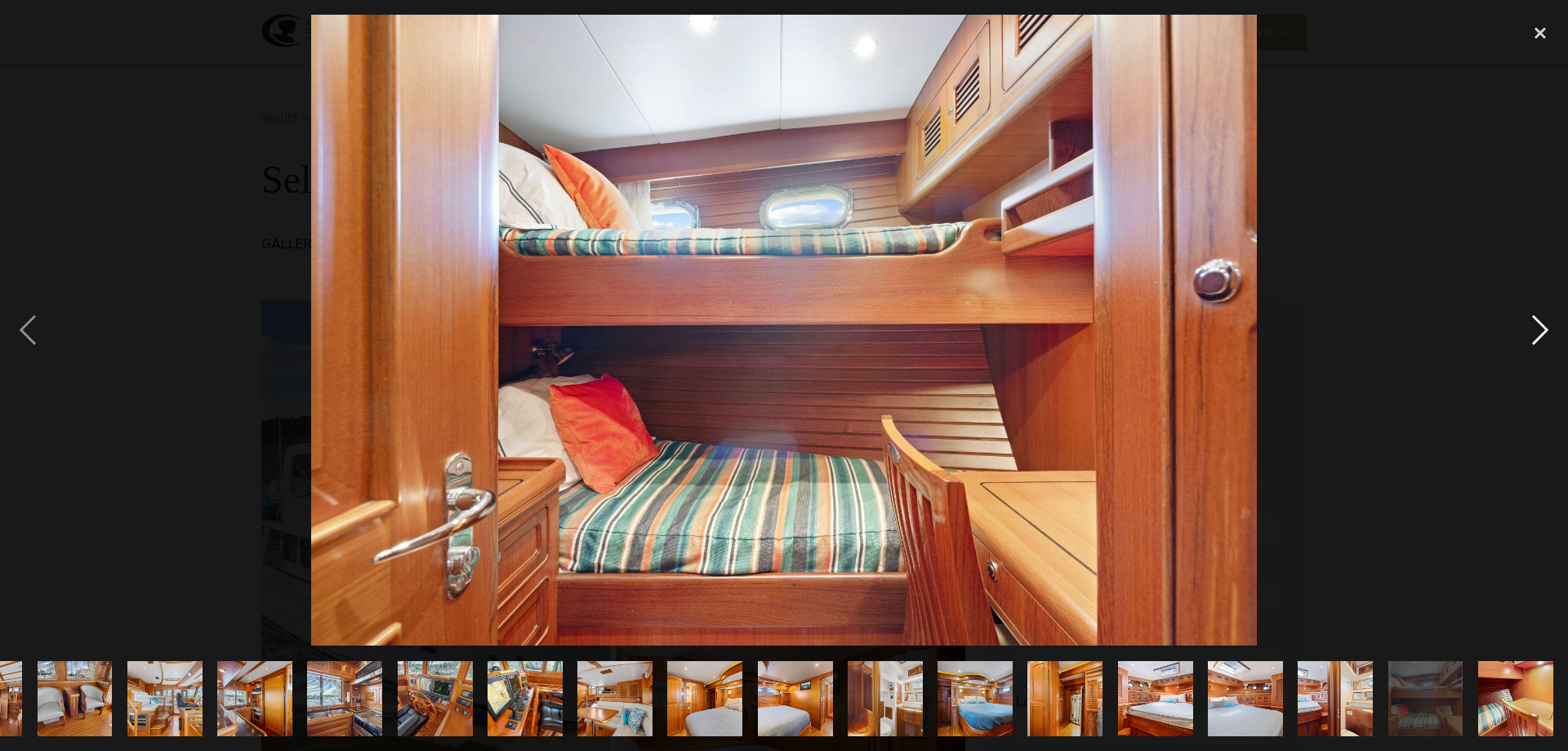
click at [1548, 321] on div "next image" at bounding box center [1540, 329] width 56 height 631
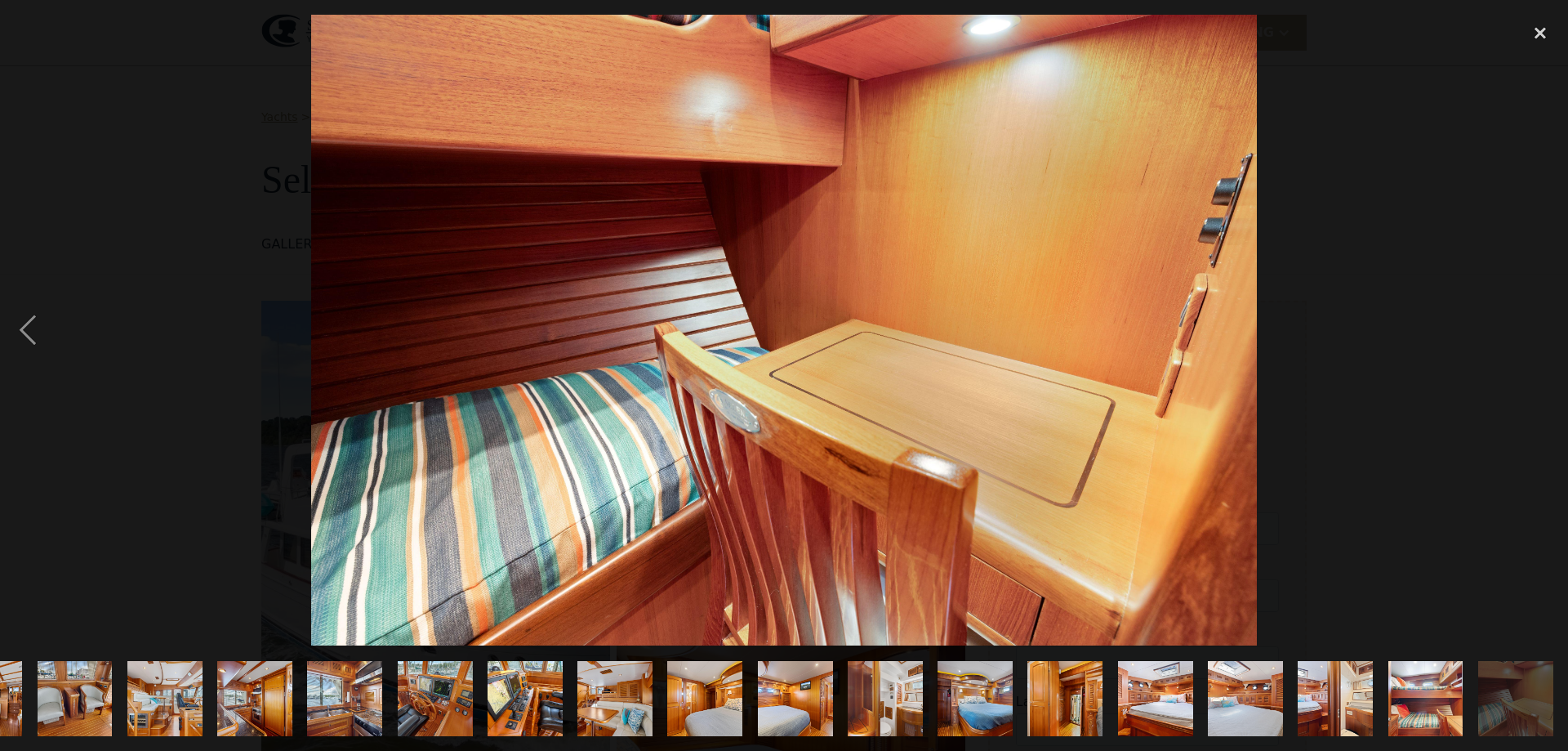
click at [1548, 321] on div "next image" at bounding box center [1540, 329] width 56 height 631
click at [1538, 29] on div "close lightbox" at bounding box center [1540, 32] width 56 height 36
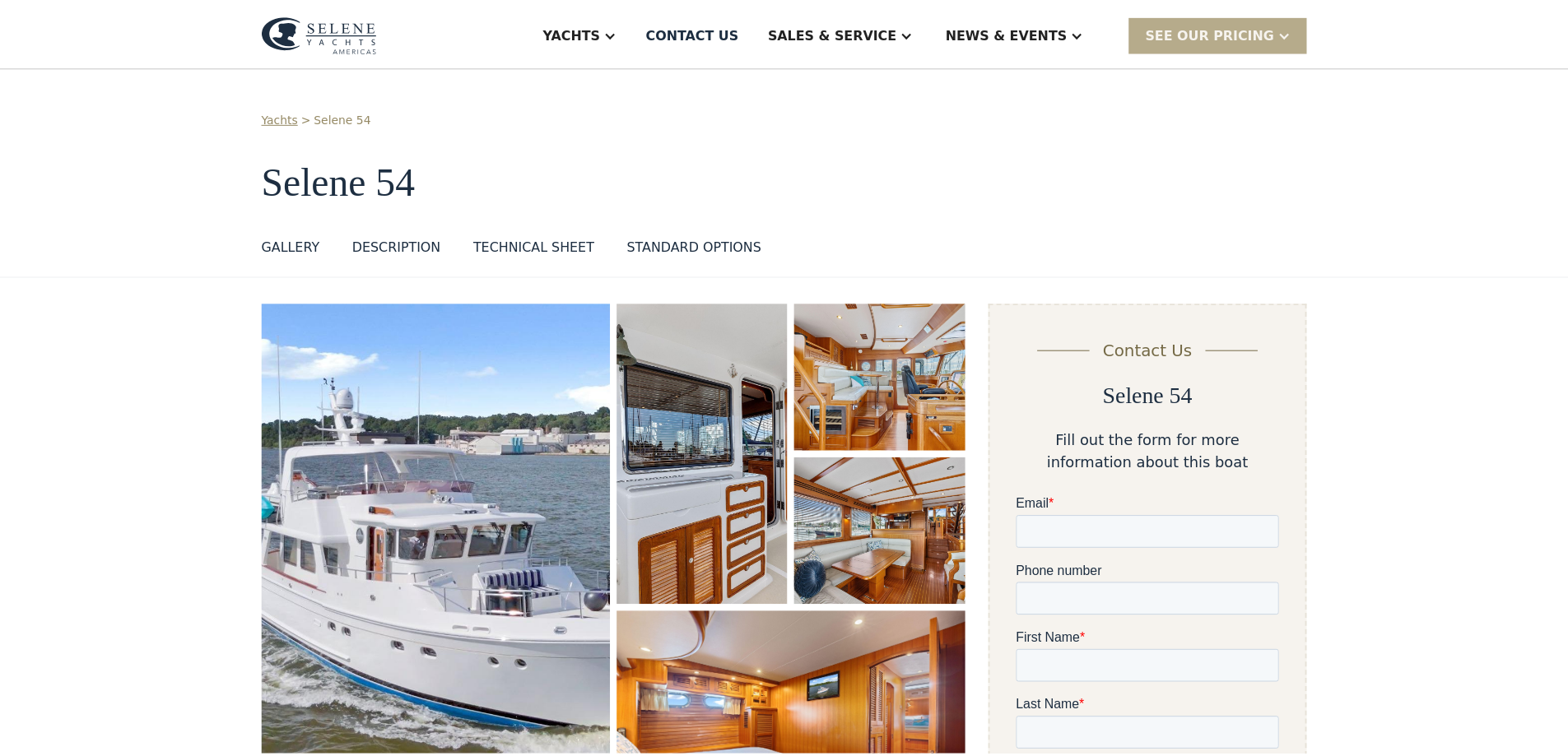
scroll to position [0, 0]
